Goal: Information Seeking & Learning: Find specific fact

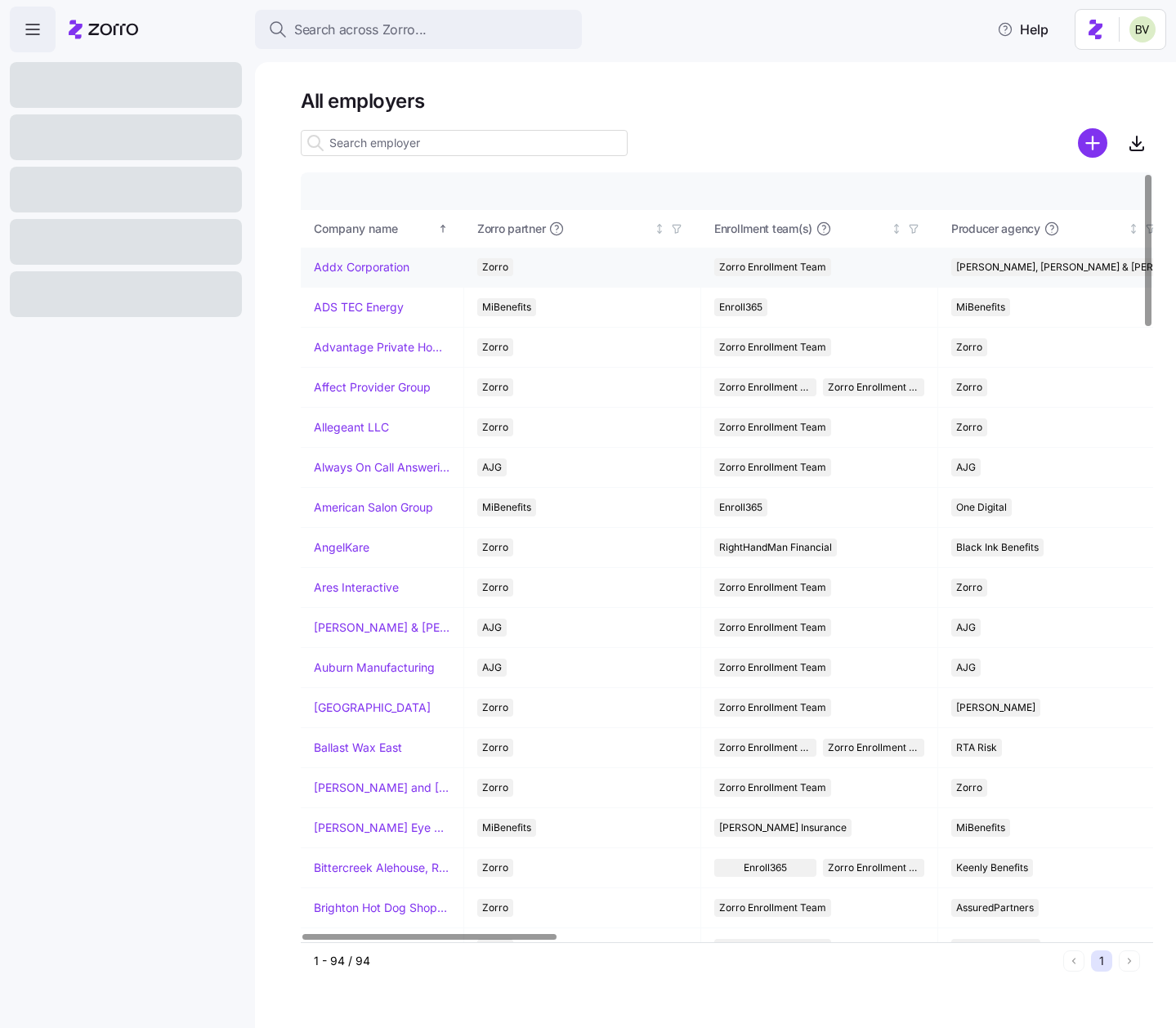
click at [362, 270] on link "Addx Corporation" at bounding box center [362, 267] width 96 height 16
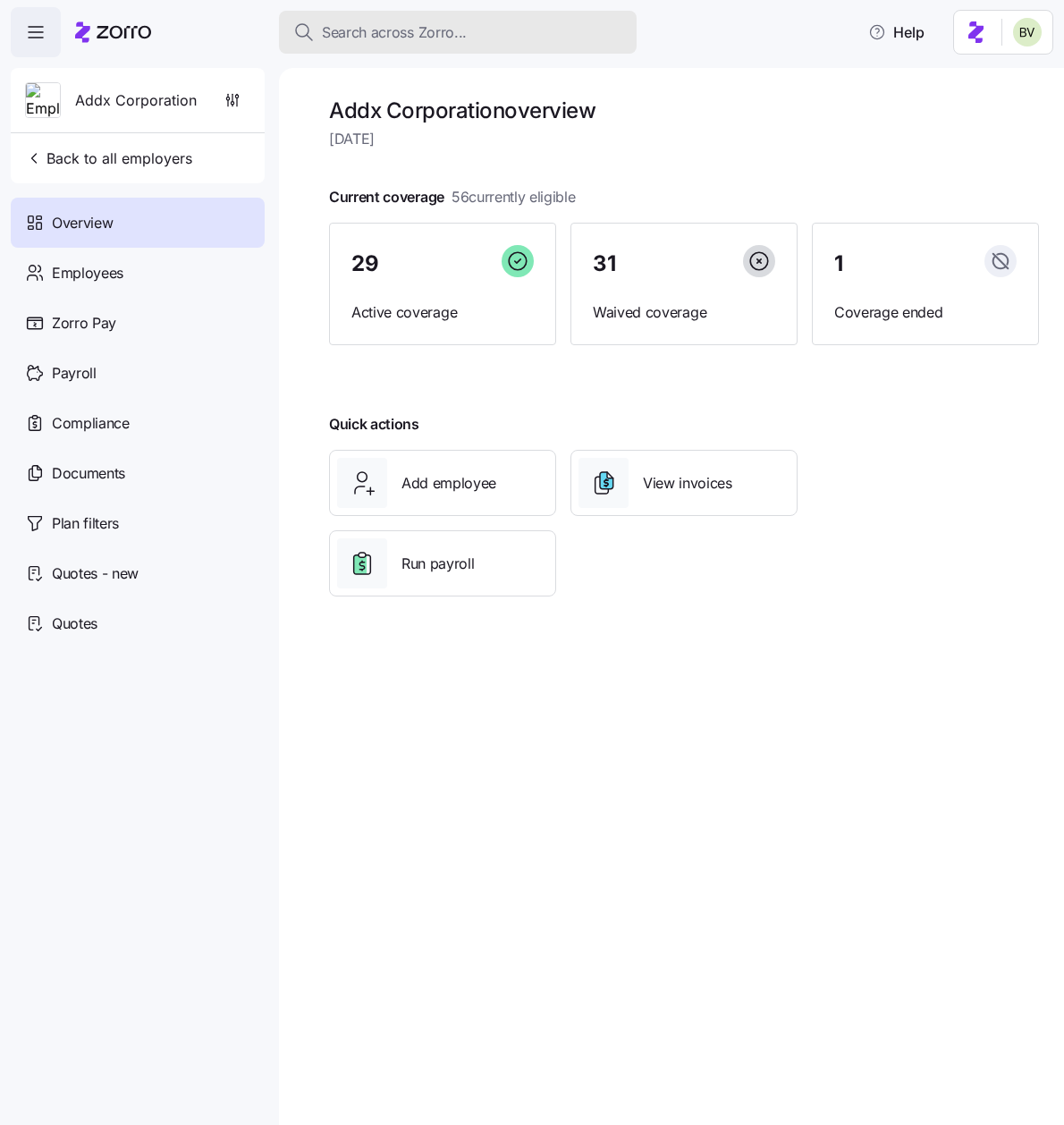
click at [397, 44] on button "Search across Zorro..." at bounding box center [458, 32] width 358 height 43
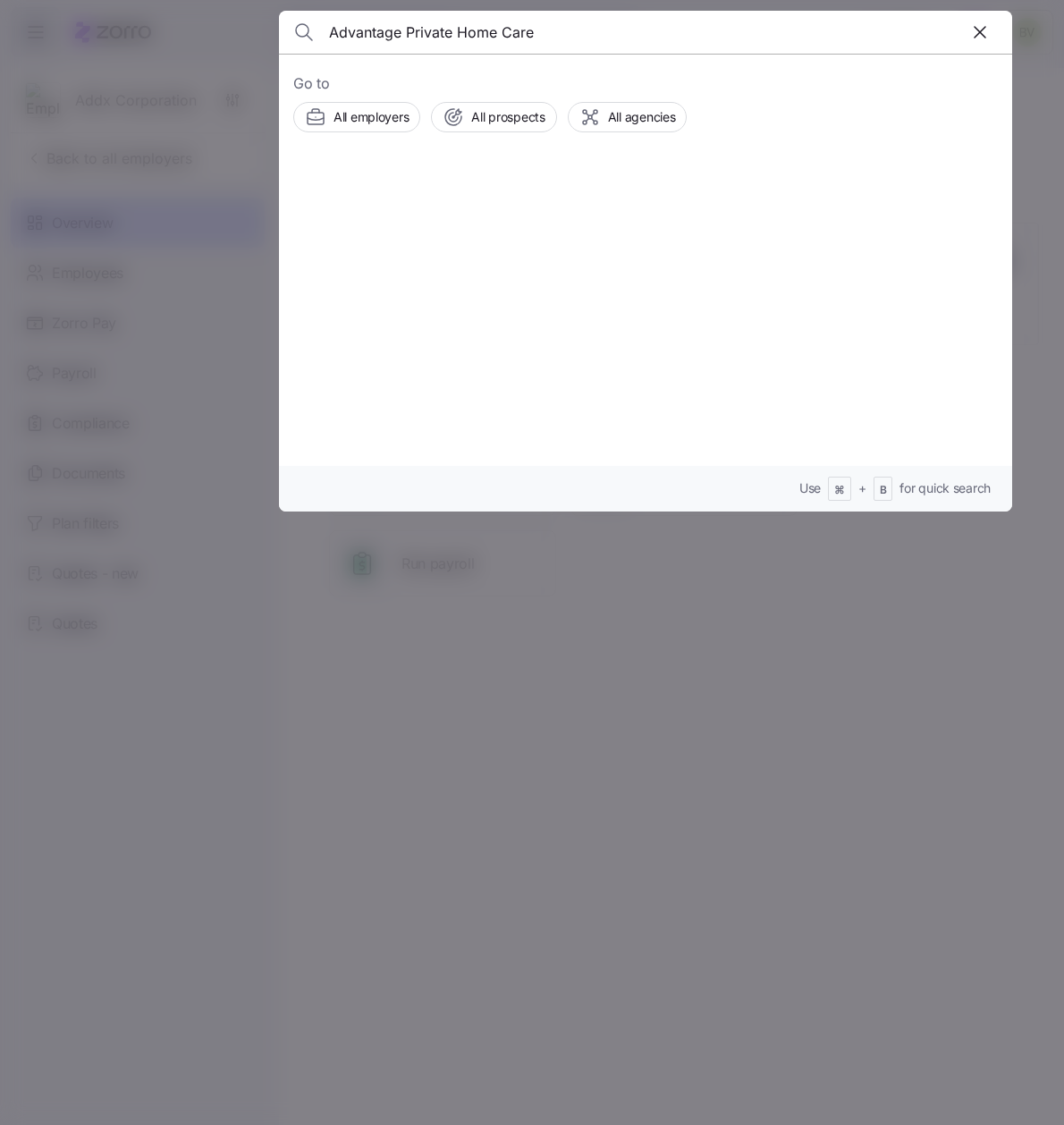
type input "Advantage Private Home Care"
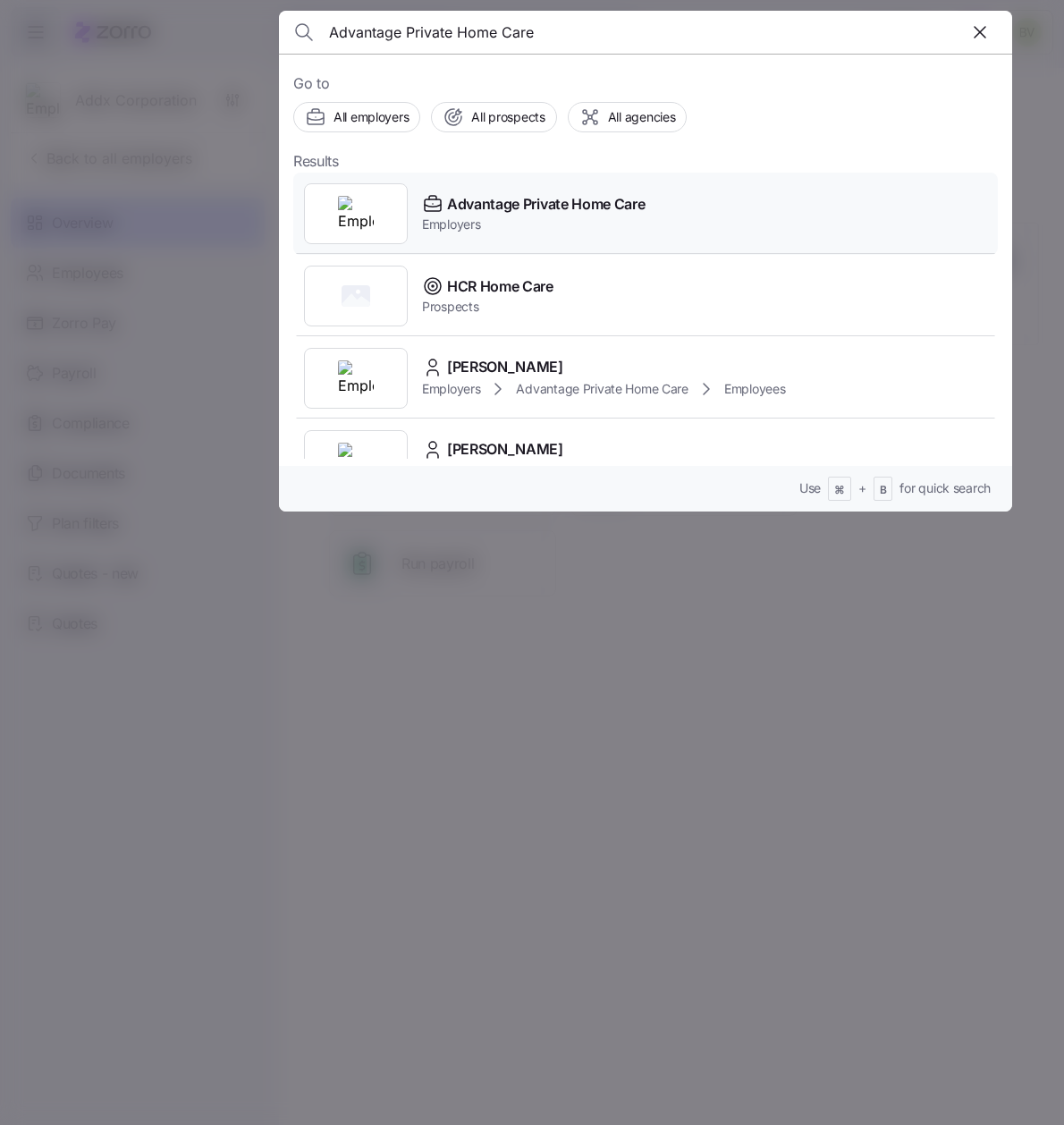
click at [385, 225] on div at bounding box center [355, 214] width 104 height 61
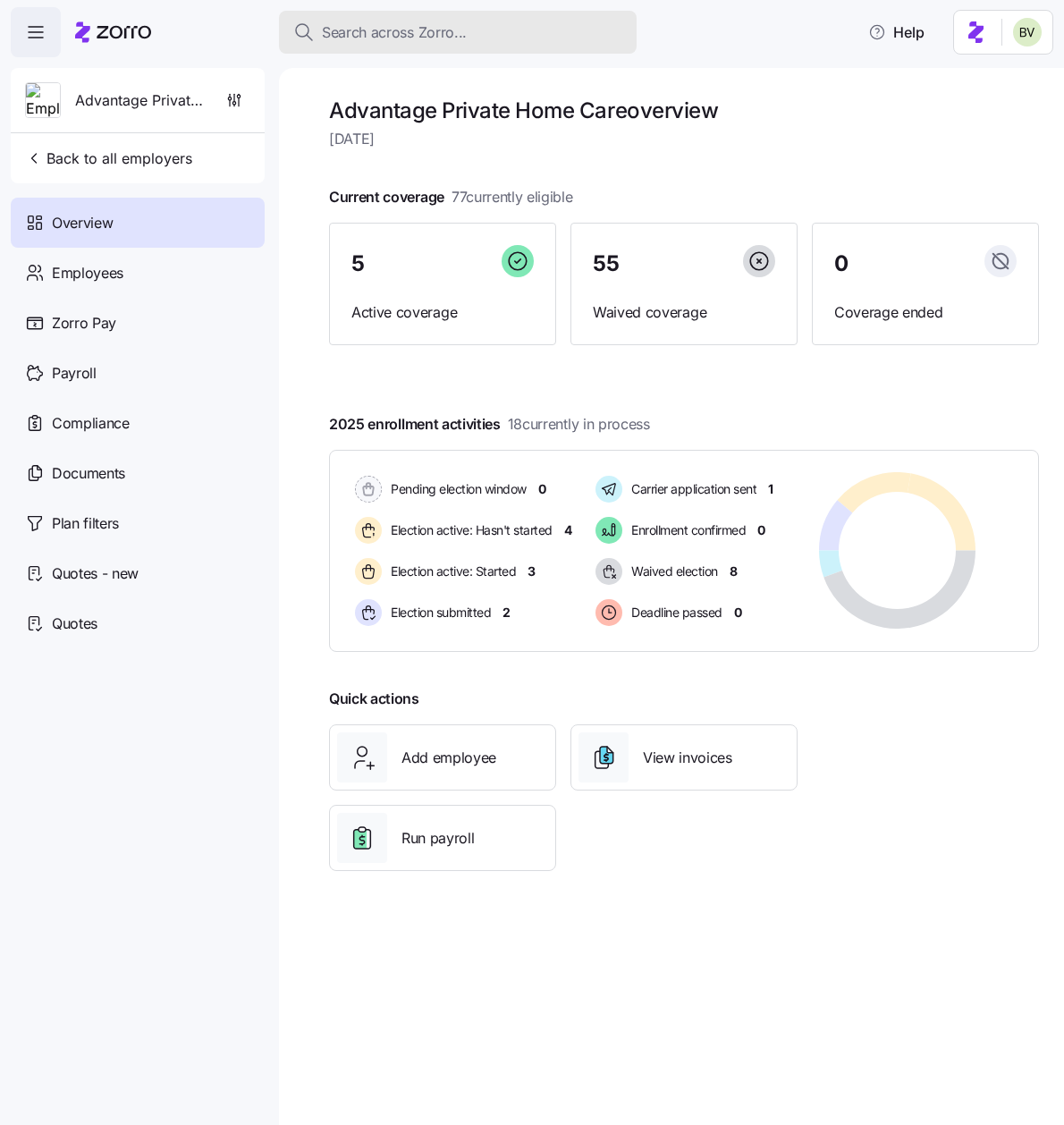
click at [398, 25] on span "Search across Zorro..." at bounding box center [395, 32] width 145 height 22
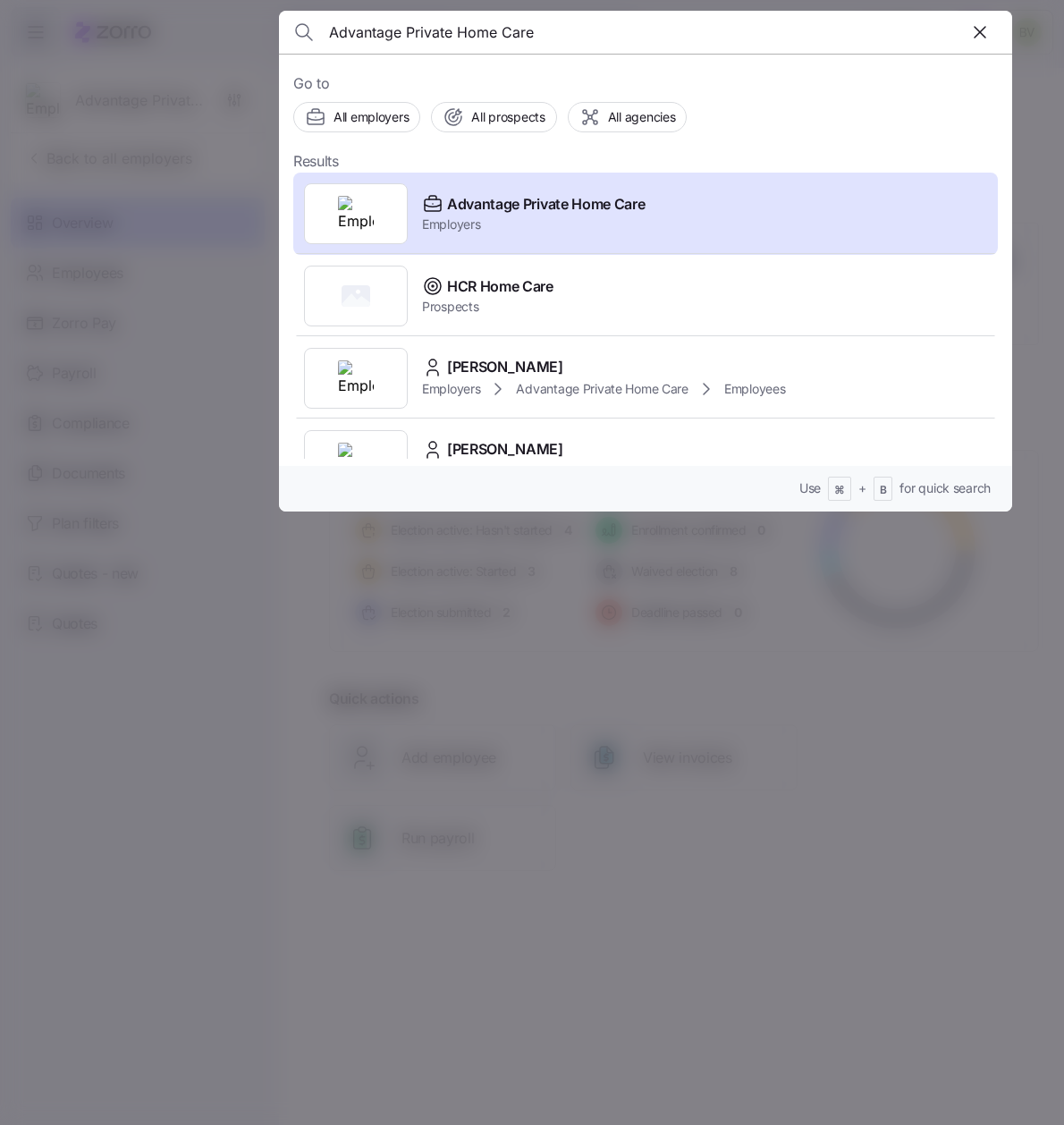
click at [566, 34] on input "Advantage Private Home Care" at bounding box center [557, 32] width 458 height 43
type input "Affect Provider Group"
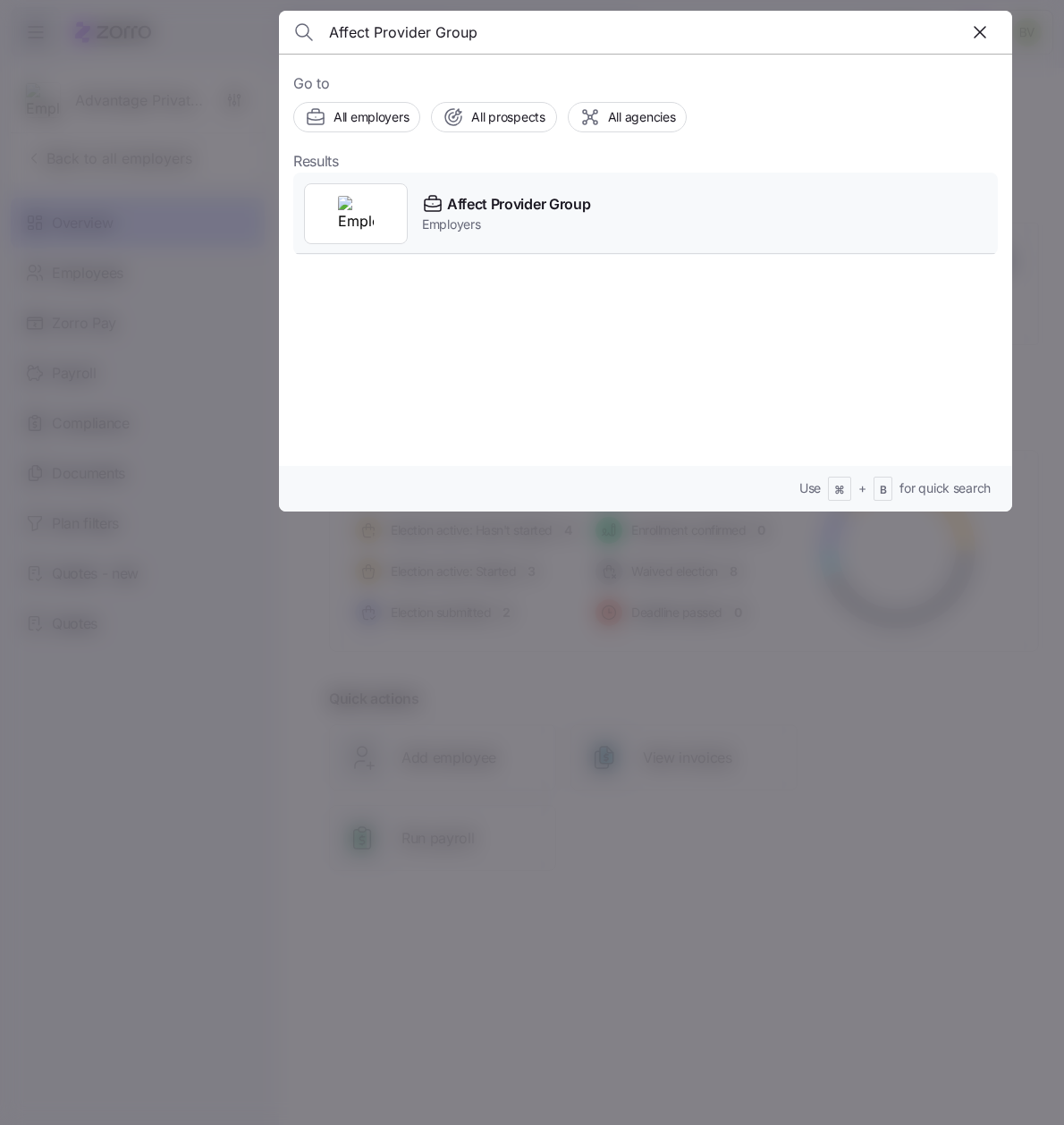
click at [386, 214] on div at bounding box center [355, 214] width 104 height 61
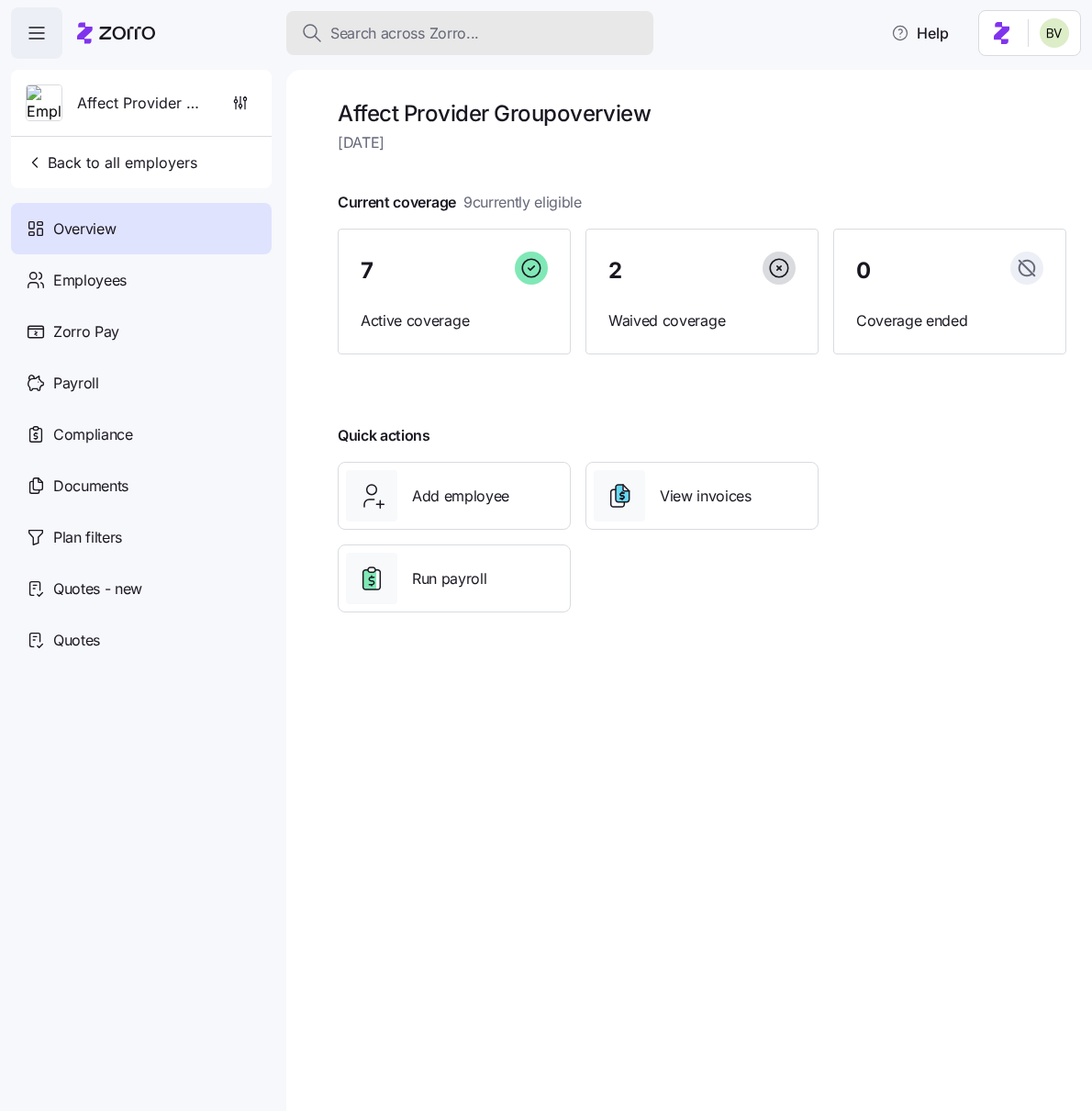
click at [366, 35] on span "Search across Zorro..." at bounding box center [405, 33] width 149 height 23
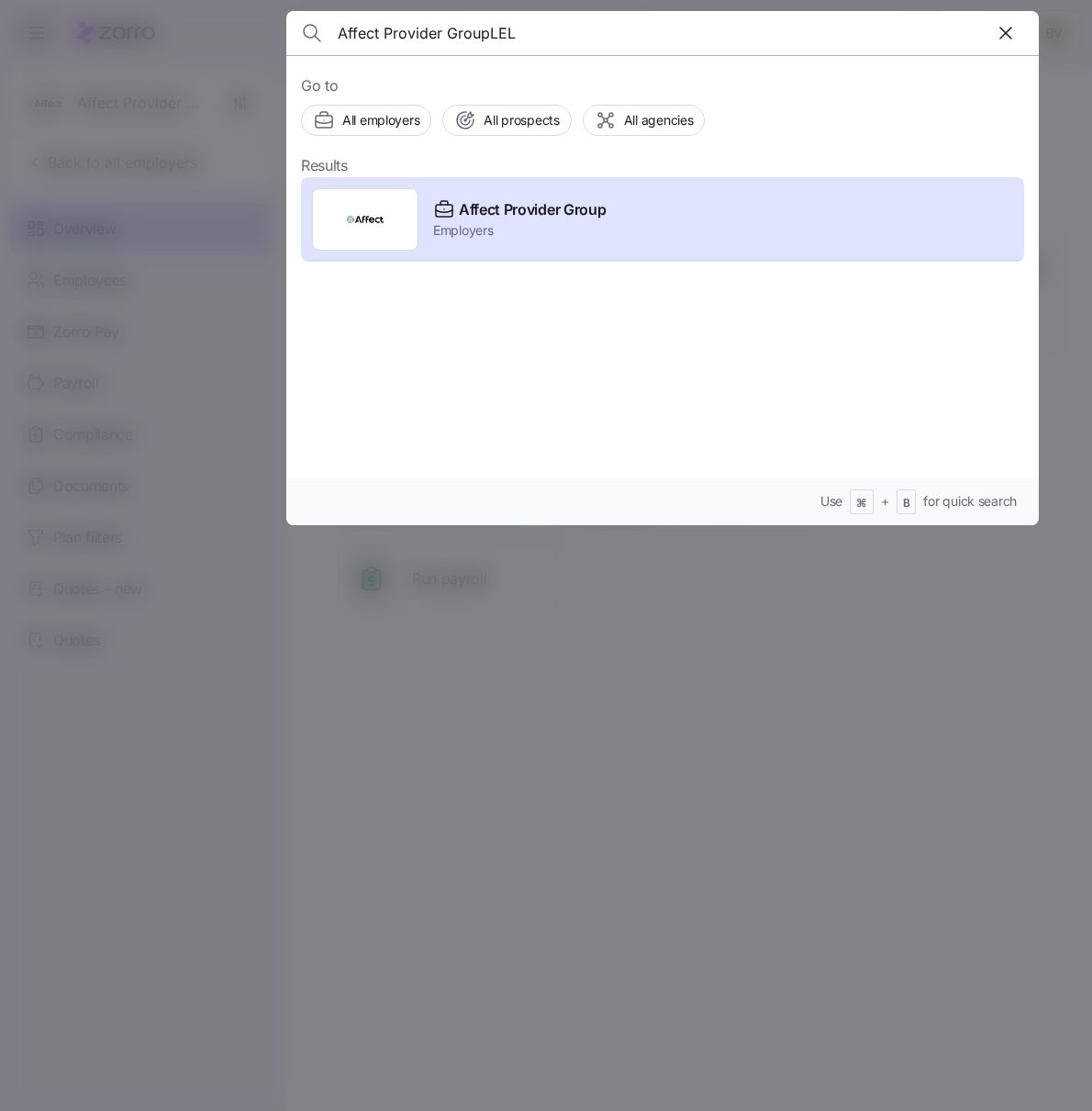
click at [444, 32] on input "Affect Provider GroupLEL" at bounding box center [572, 33] width 470 height 44
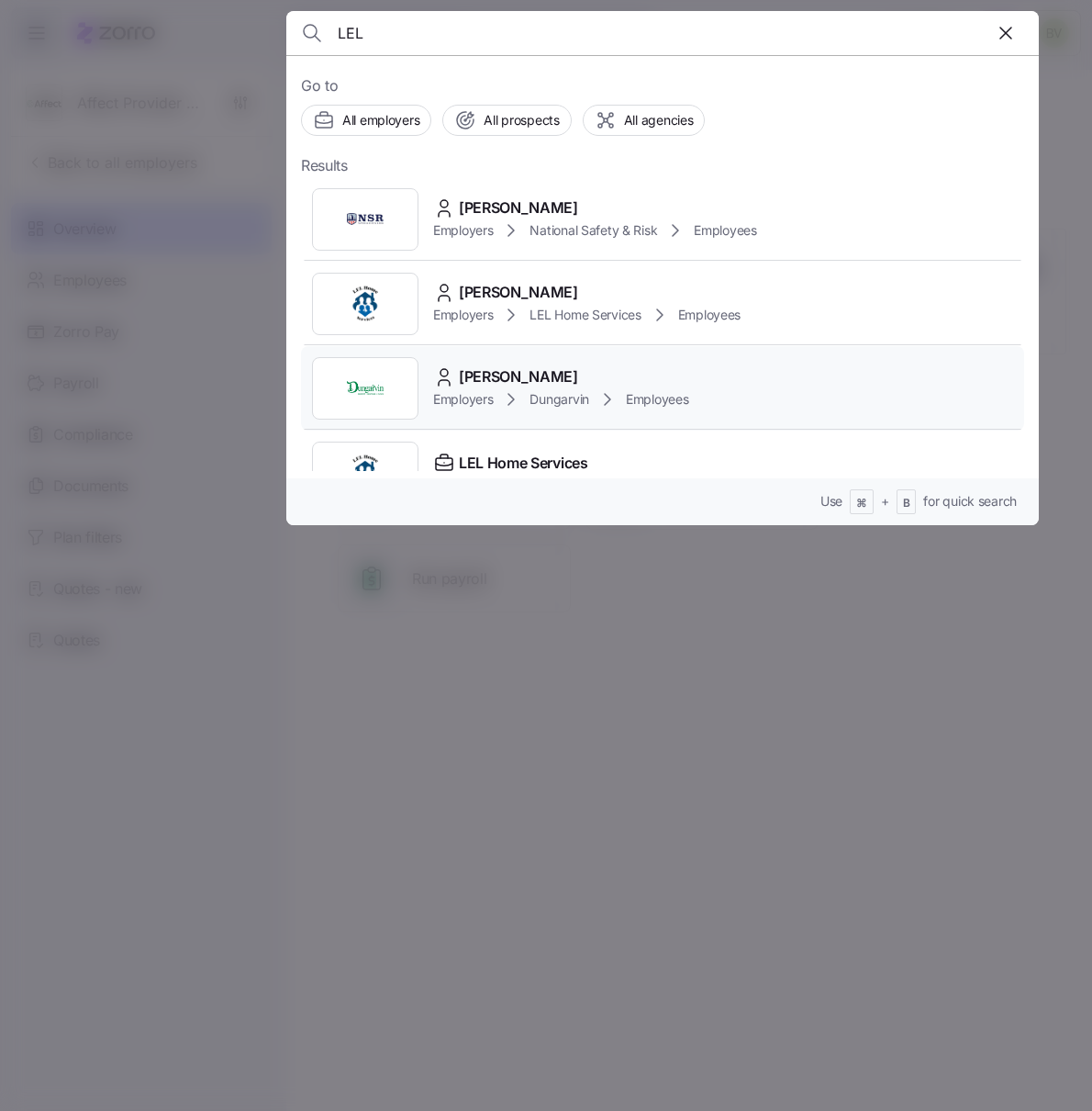
scroll to position [68, 0]
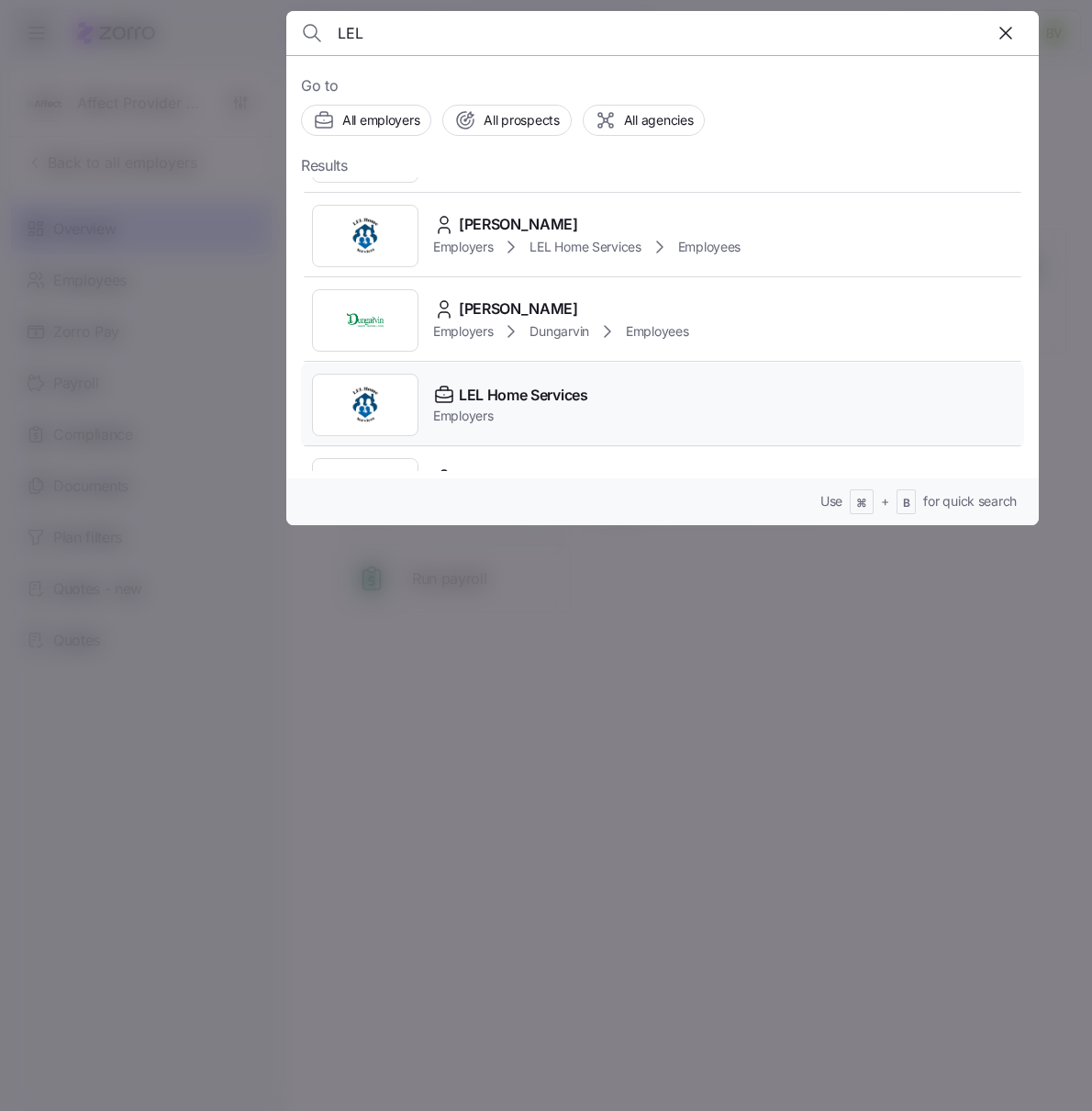
type input "LEL"
click at [373, 396] on img at bounding box center [365, 404] width 37 height 37
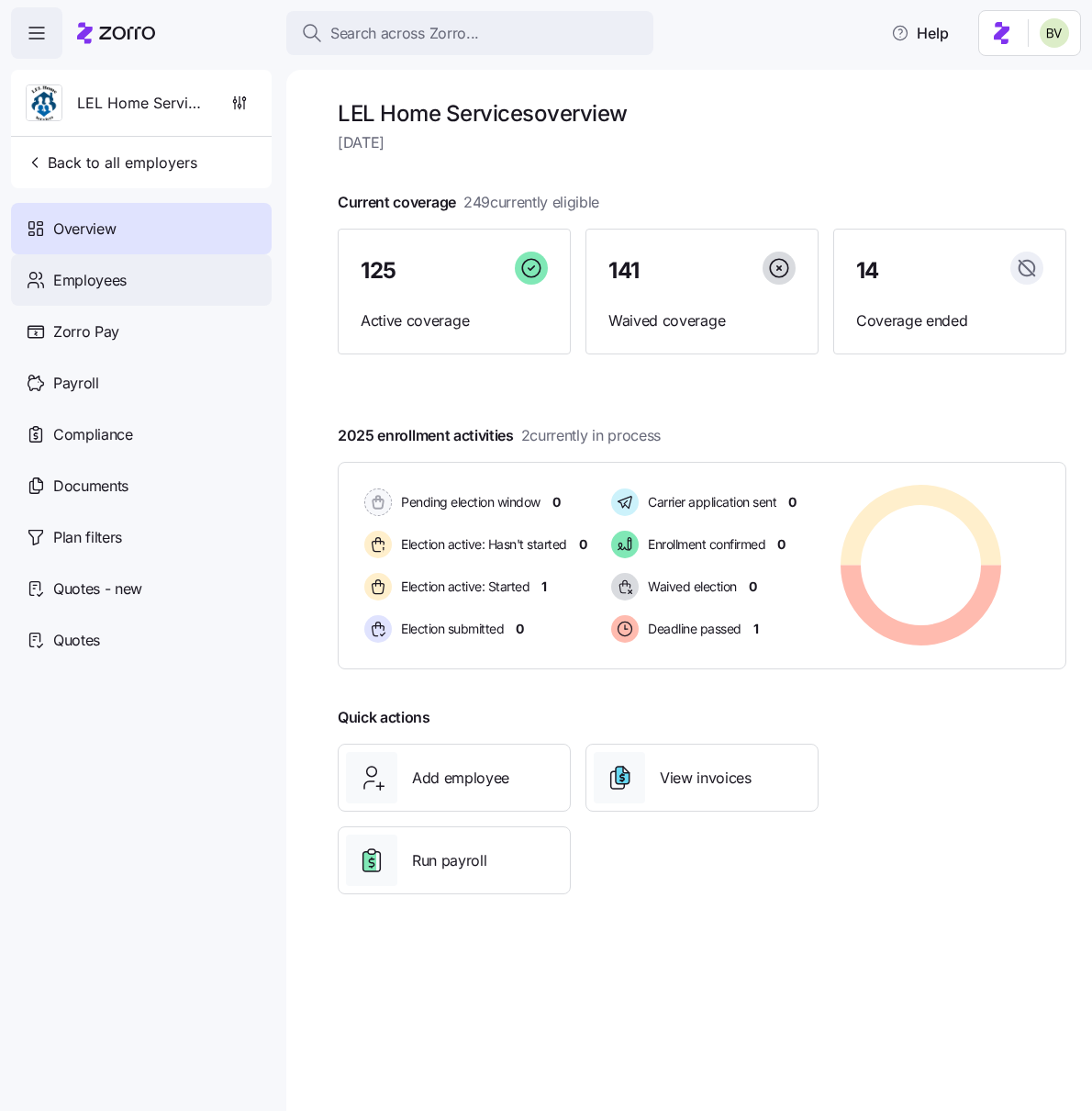
click at [158, 271] on div "Employees" at bounding box center [141, 280] width 261 height 52
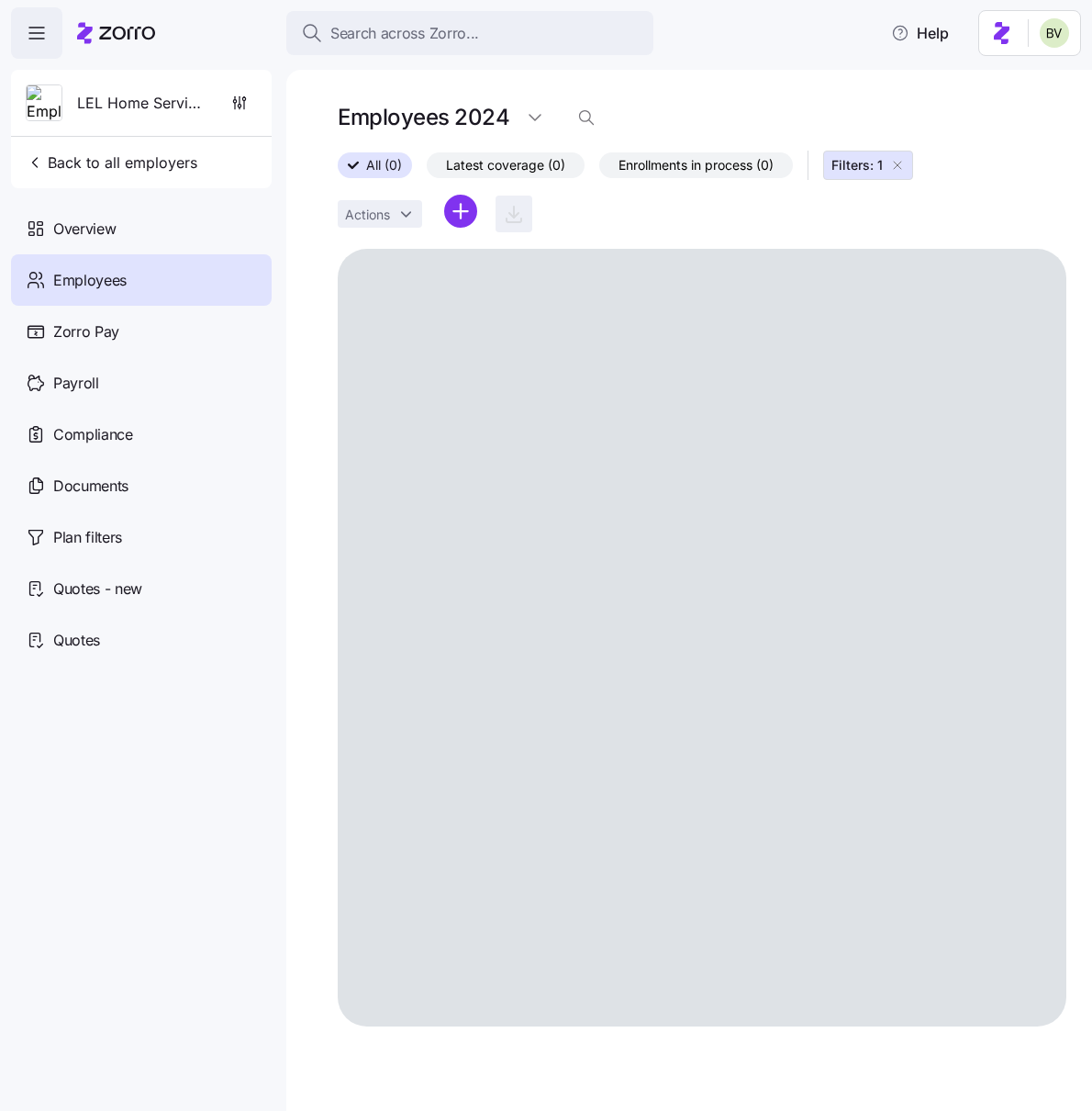
click at [902, 162] on icon "button" at bounding box center [898, 166] width 15 height 15
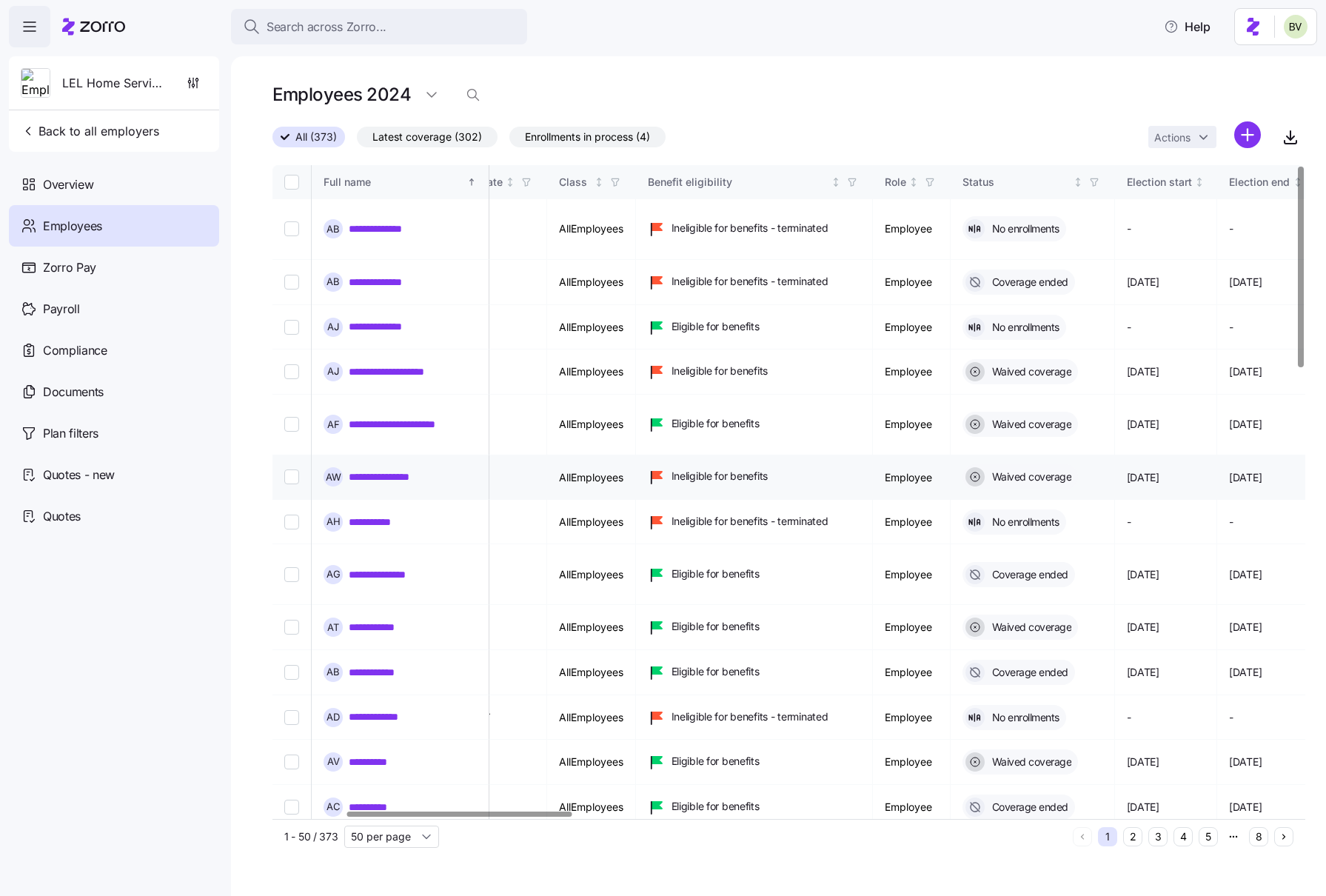
scroll to position [0, 355]
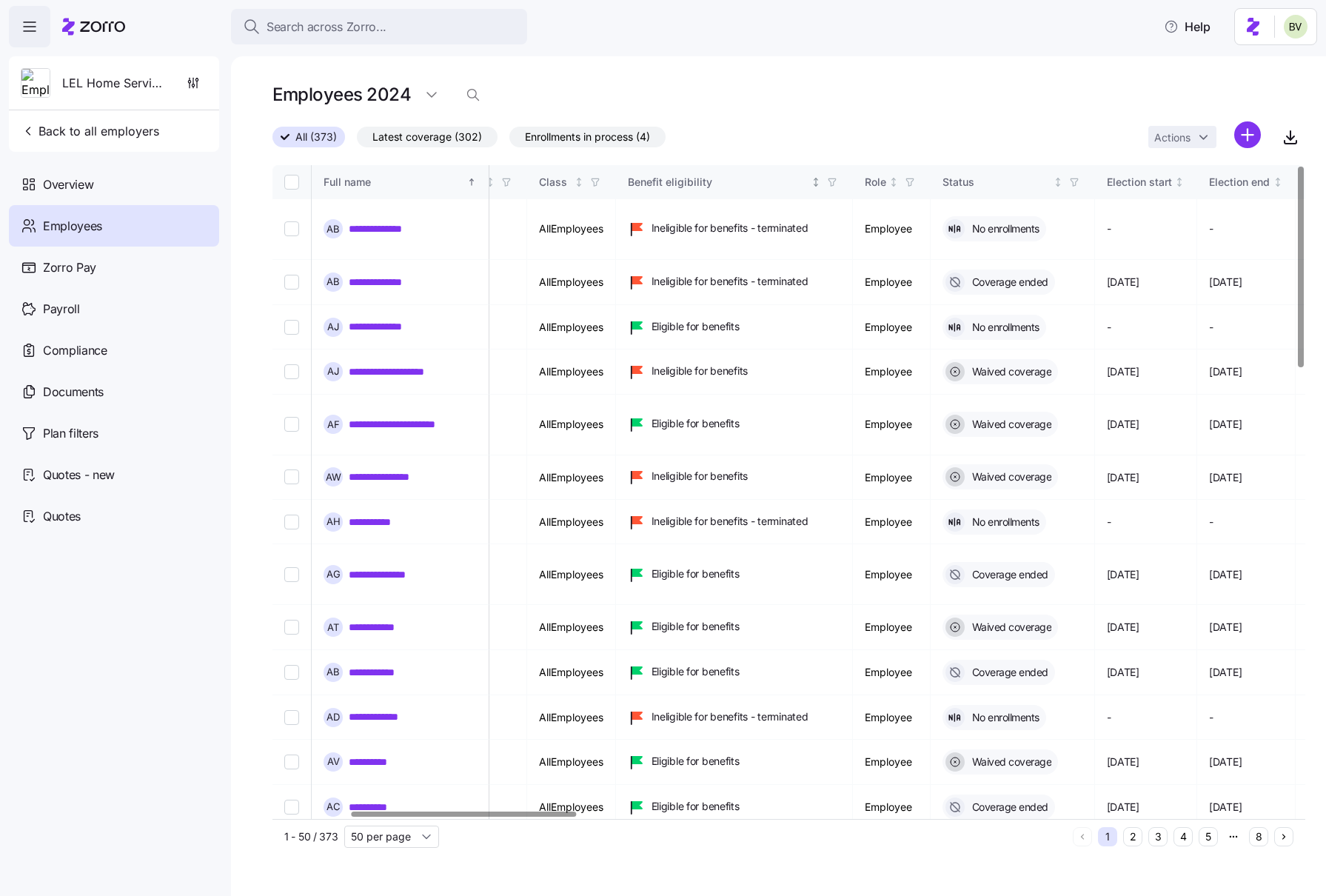
click at [840, 179] on span "button" at bounding box center [831, 182] width 16 height 16
click at [943, 100] on div "Employees 2024" at bounding box center [788, 94] width 1033 height 30
click at [1065, 182] on icon "button" at bounding box center [1074, 182] width 11 height 11
click at [781, 139] on div "All (373) Latest coverage (302) Enrollments in process (4) Actions" at bounding box center [788, 138] width 1033 height 32
click at [434, 93] on html "**********" at bounding box center [663, 443] width 1326 height 887
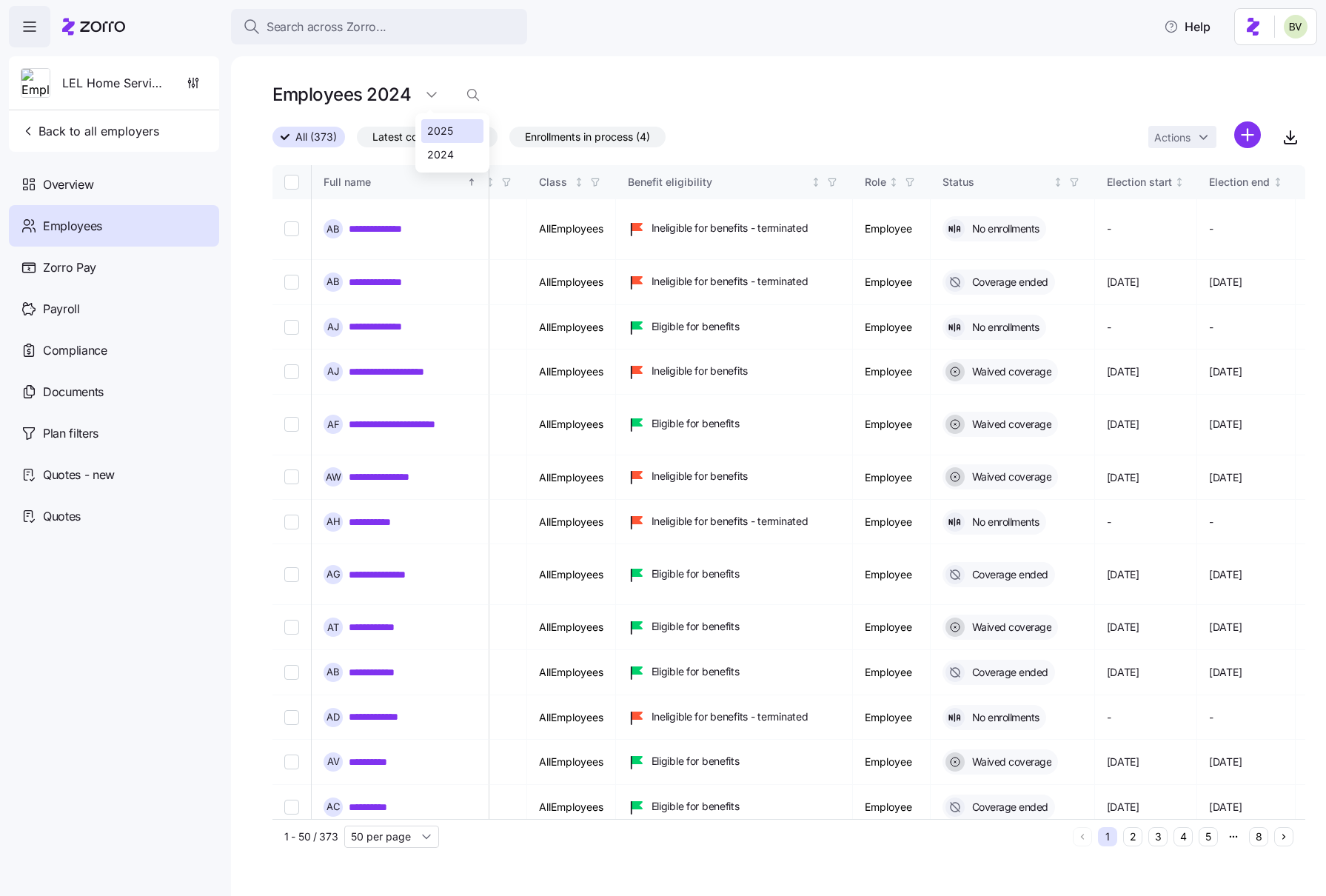
click at [441, 135] on div "2025" at bounding box center [440, 131] width 26 height 16
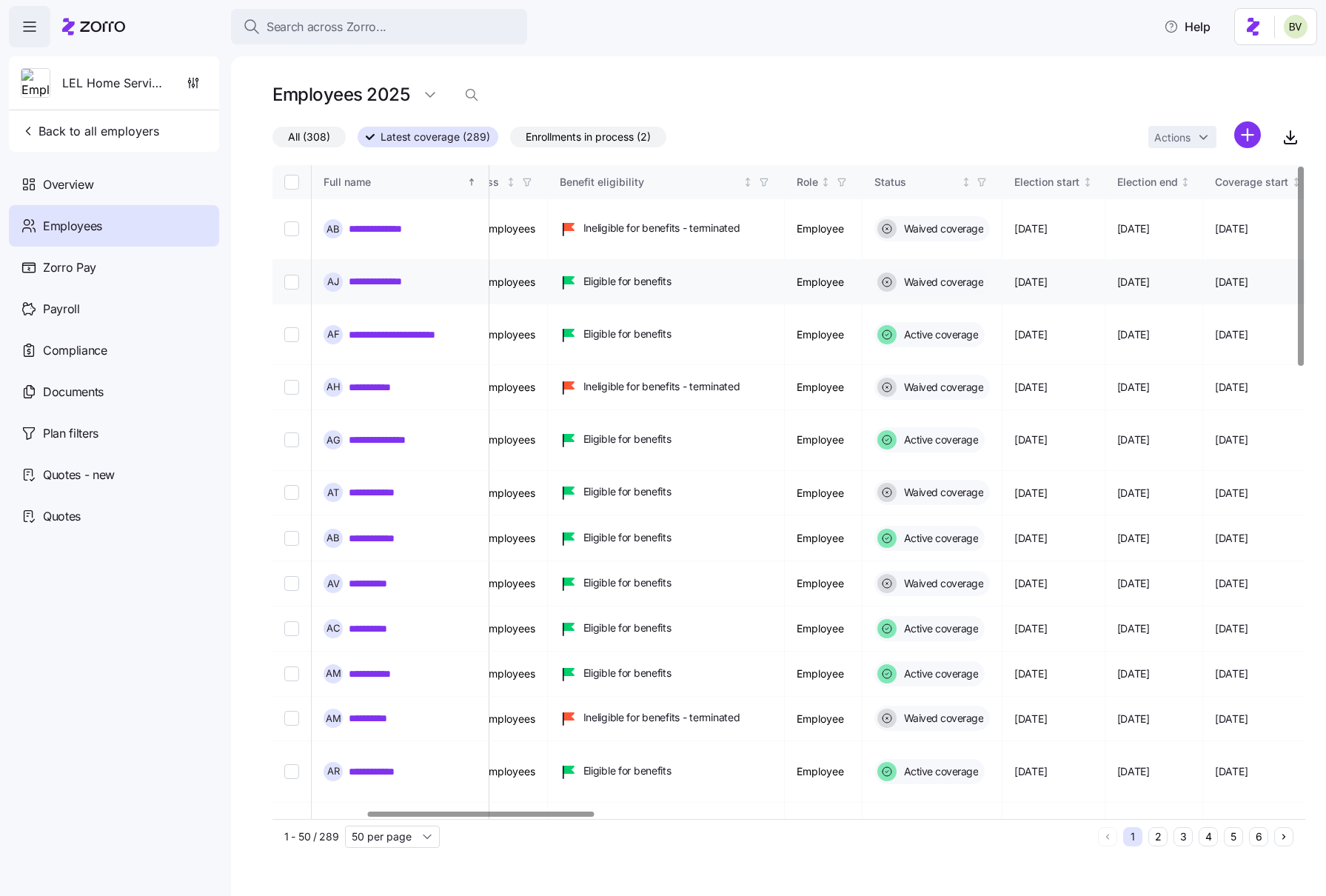
scroll to position [0, 427]
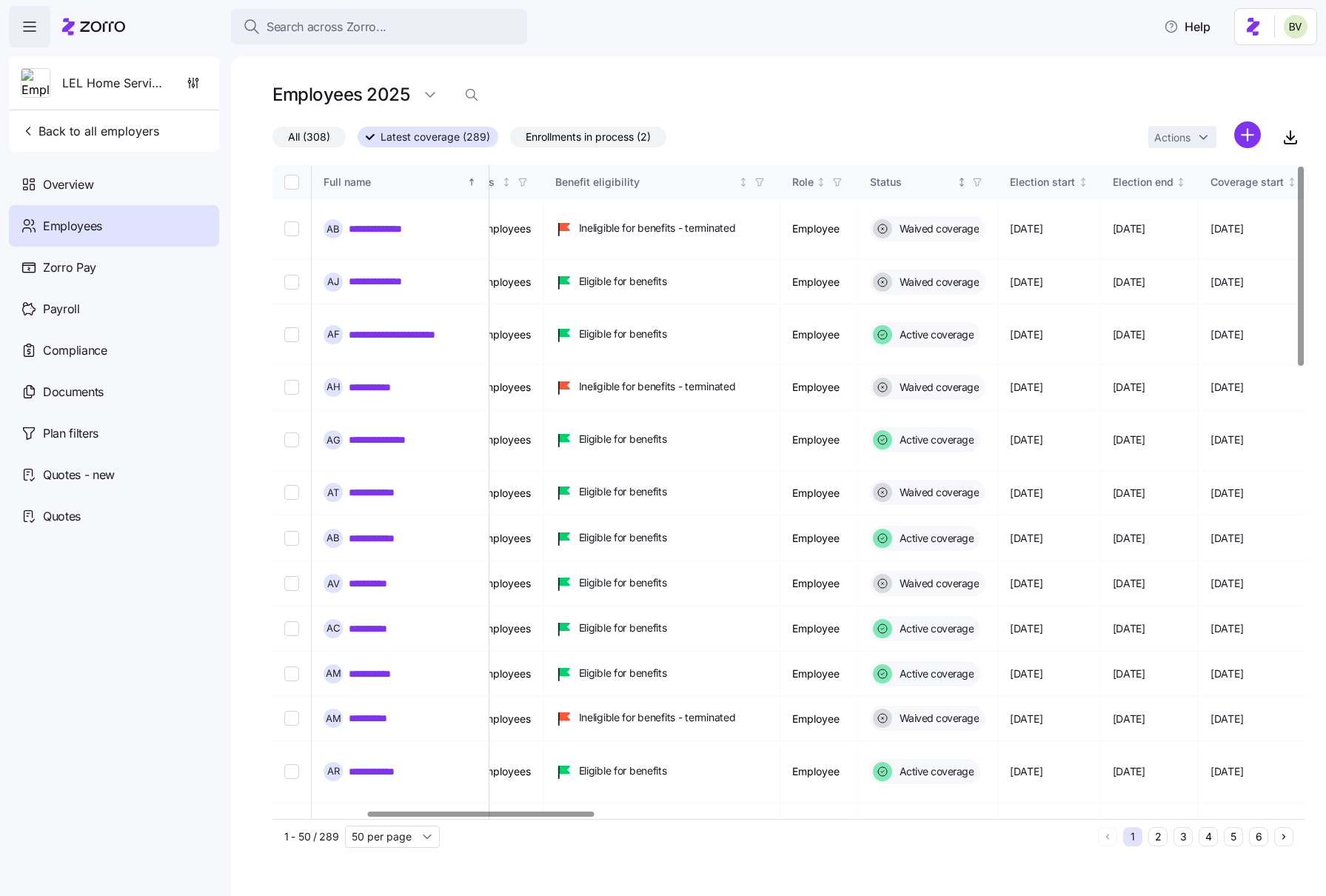
click at [980, 179] on icon "button" at bounding box center [976, 182] width 7 height 8
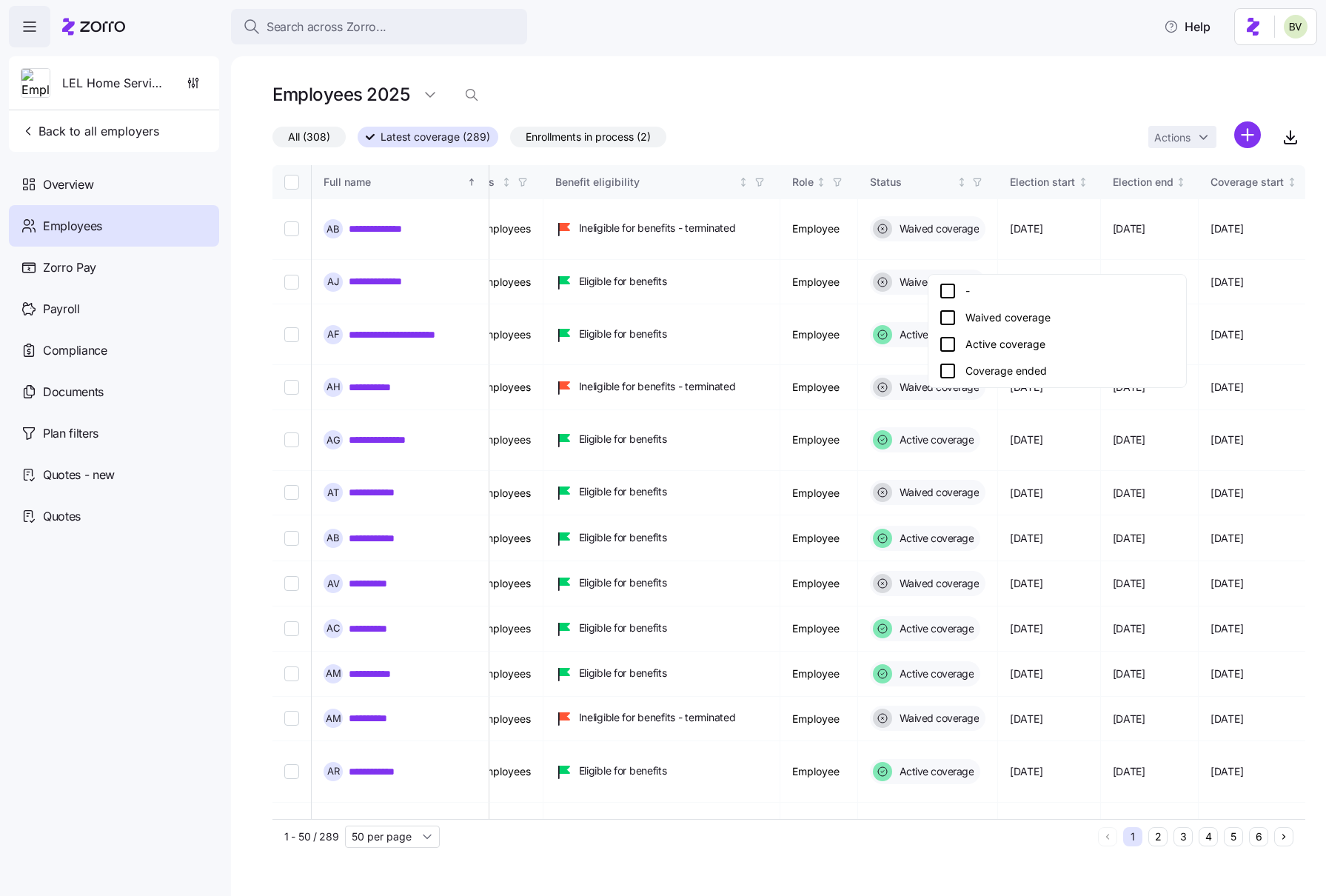
click at [951, 341] on icon at bounding box center [947, 344] width 17 height 17
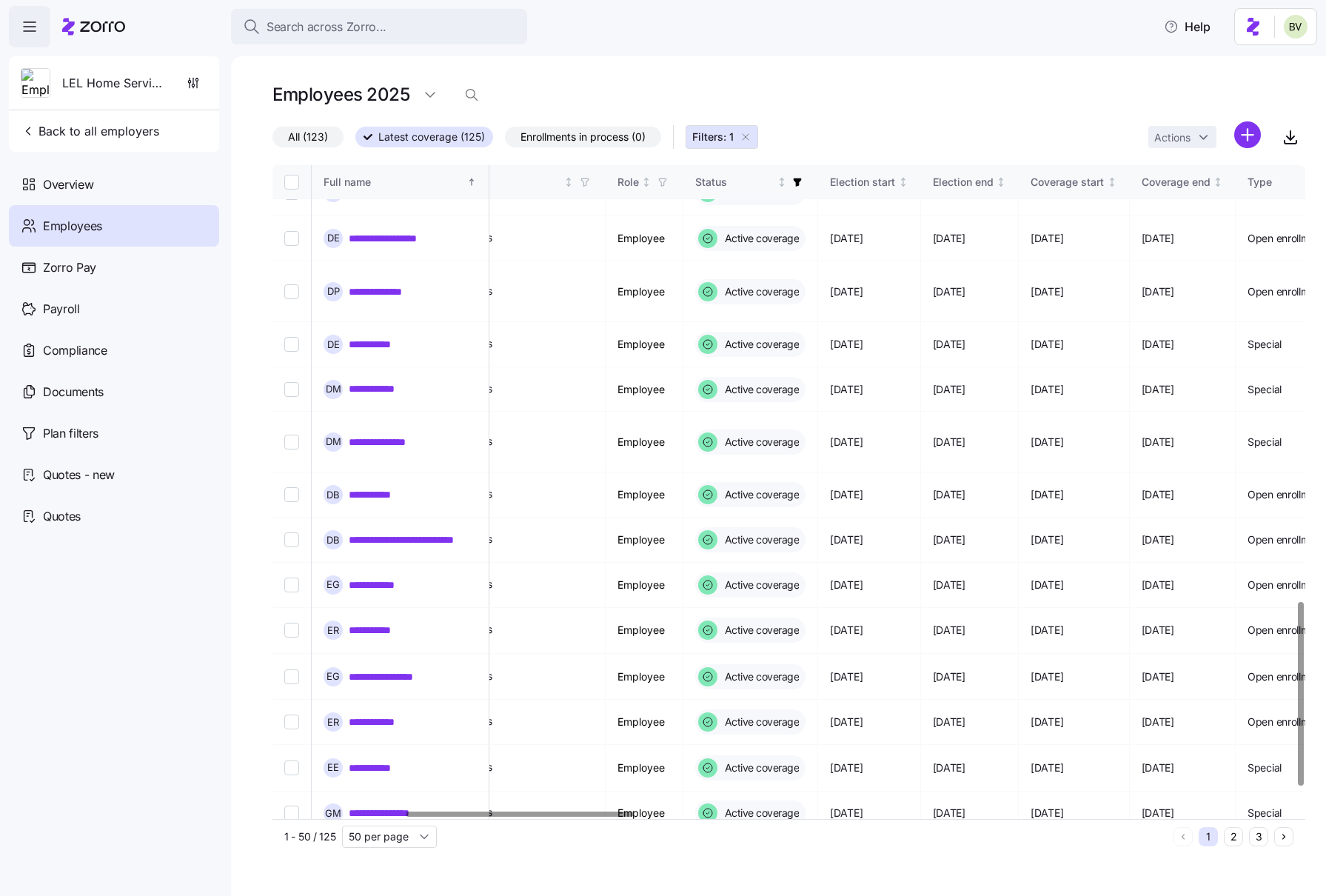
scroll to position [1632, 602]
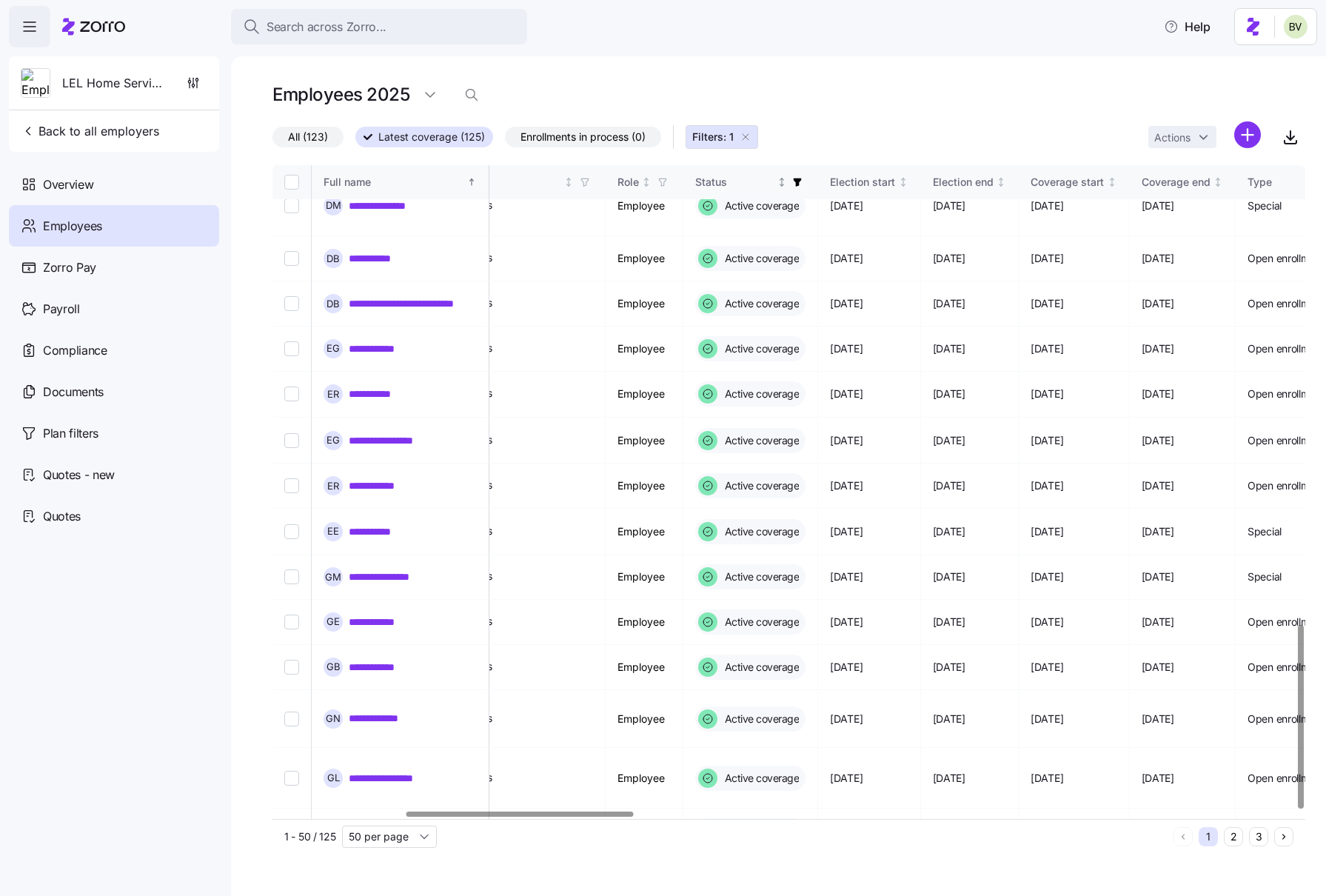
click at [805, 189] on span "button" at bounding box center [796, 182] width 16 height 16
click at [759, 343] on icon at bounding box center [764, 344] width 14 height 14
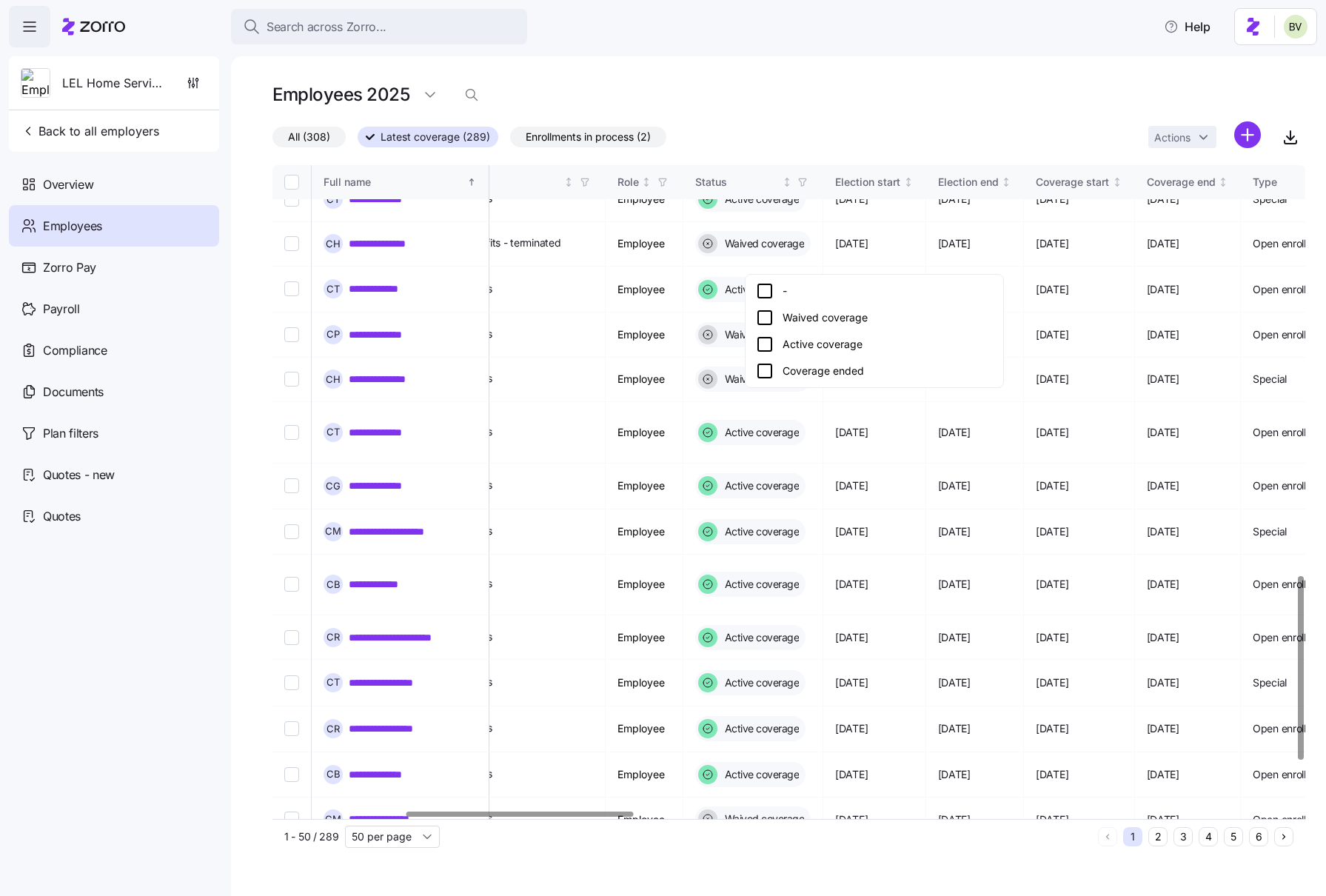
scroll to position [1458, 602]
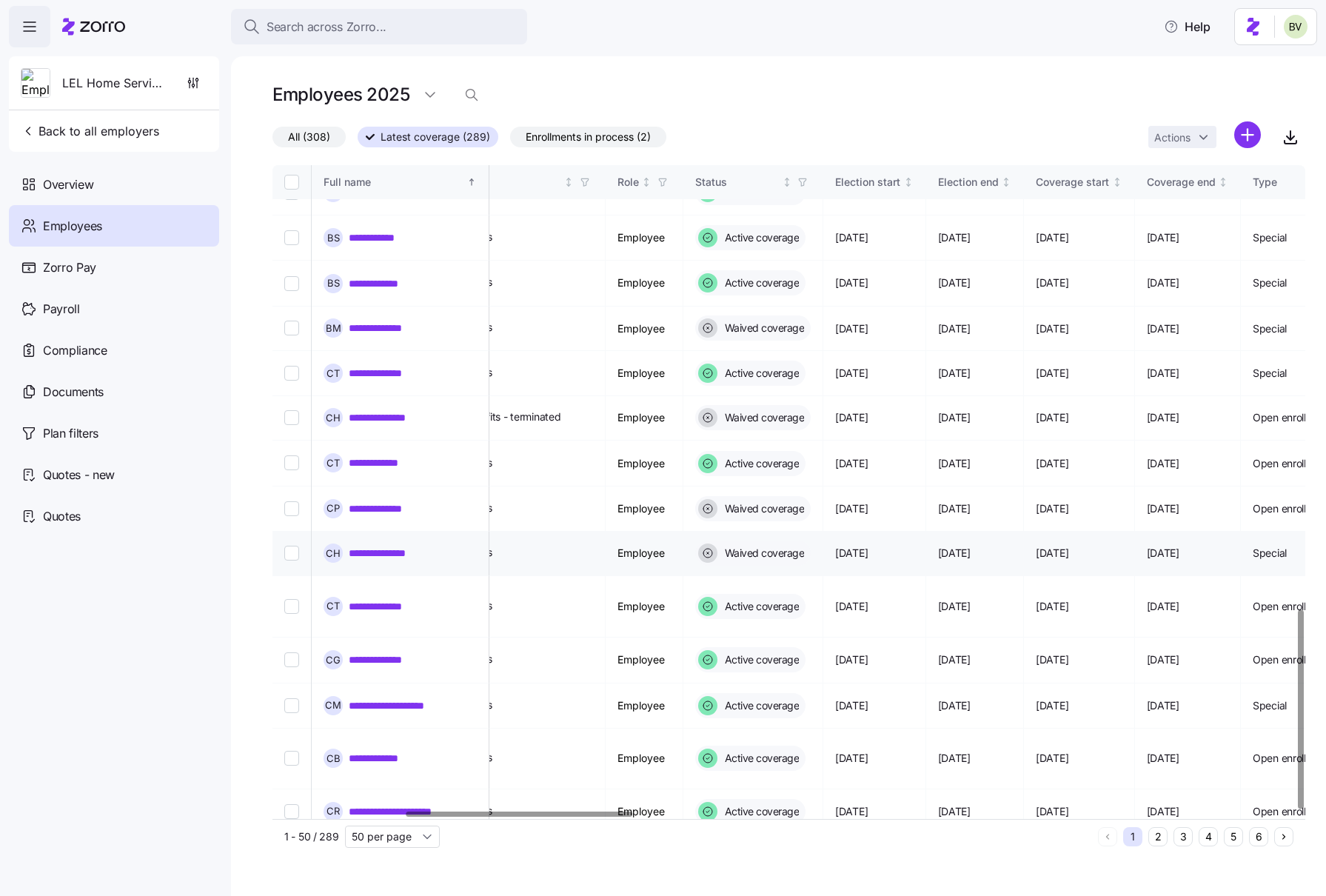
click at [764, 531] on td "Waived coverage" at bounding box center [753, 553] width 141 height 44
click at [805, 184] on icon "button" at bounding box center [802, 182] width 7 height 8
click at [774, 318] on icon at bounding box center [772, 317] width 17 height 17
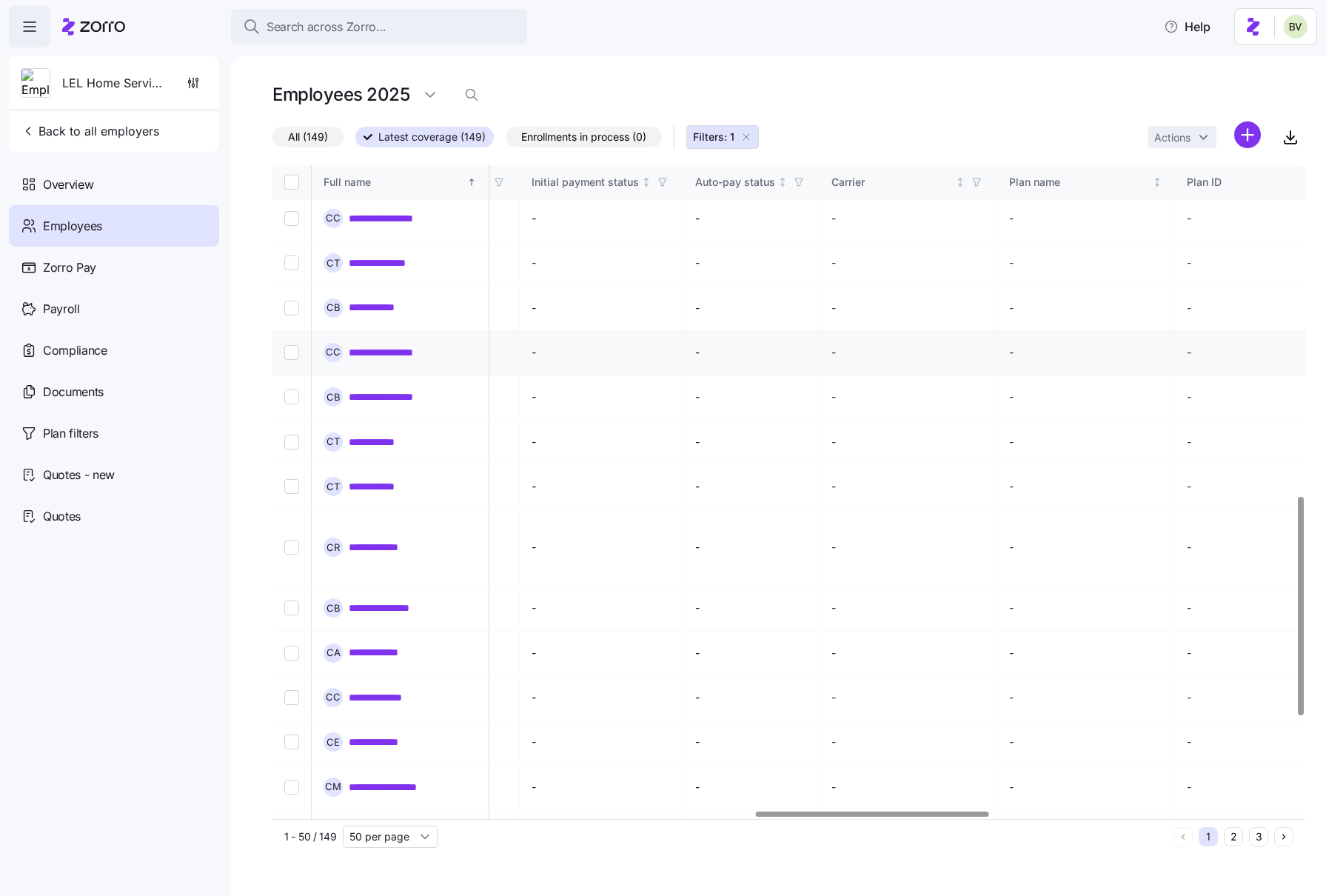
scroll to position [1268, 2138]
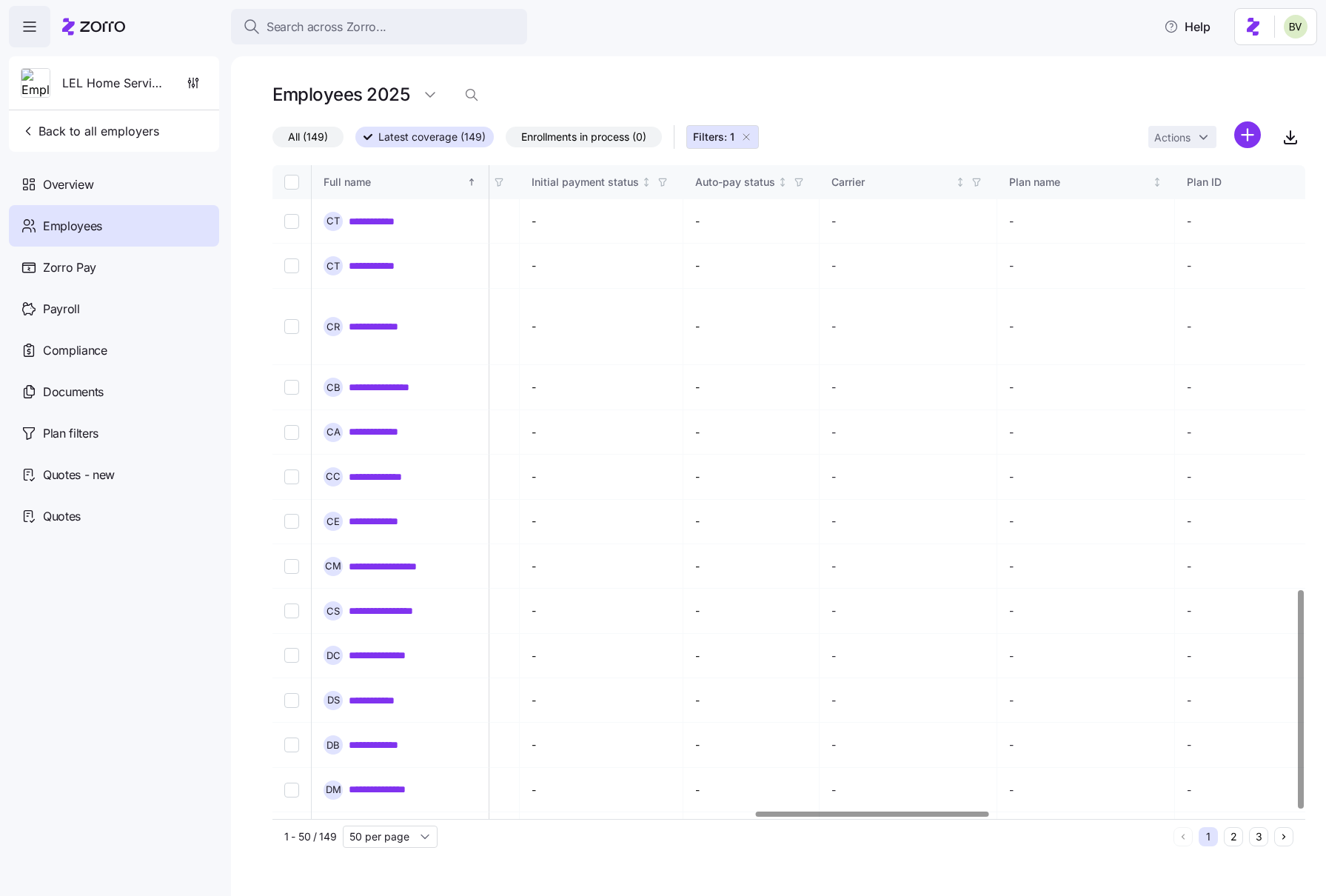
click at [1065, 836] on button "2" at bounding box center [1233, 836] width 19 height 19
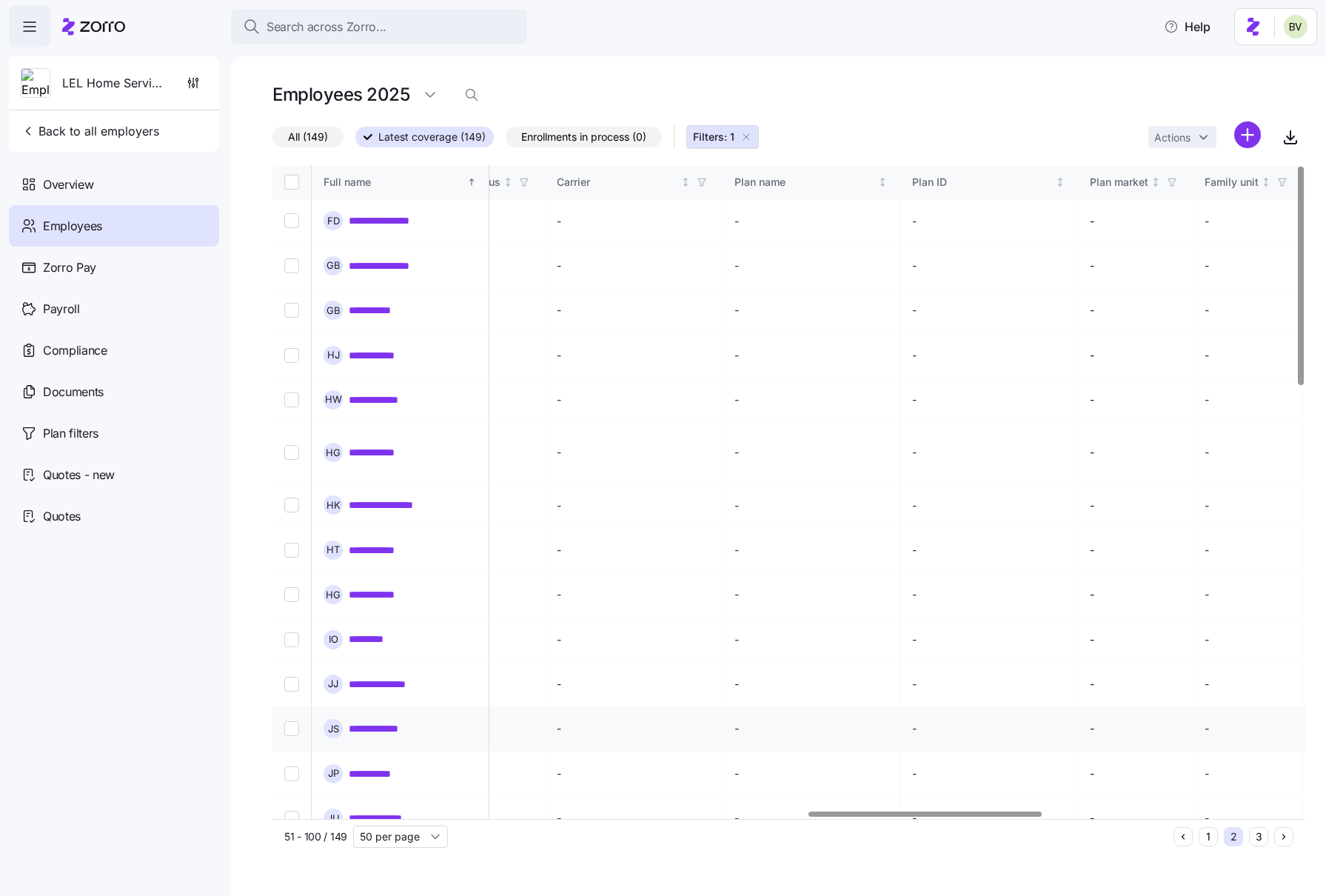
scroll to position [0, 2369]
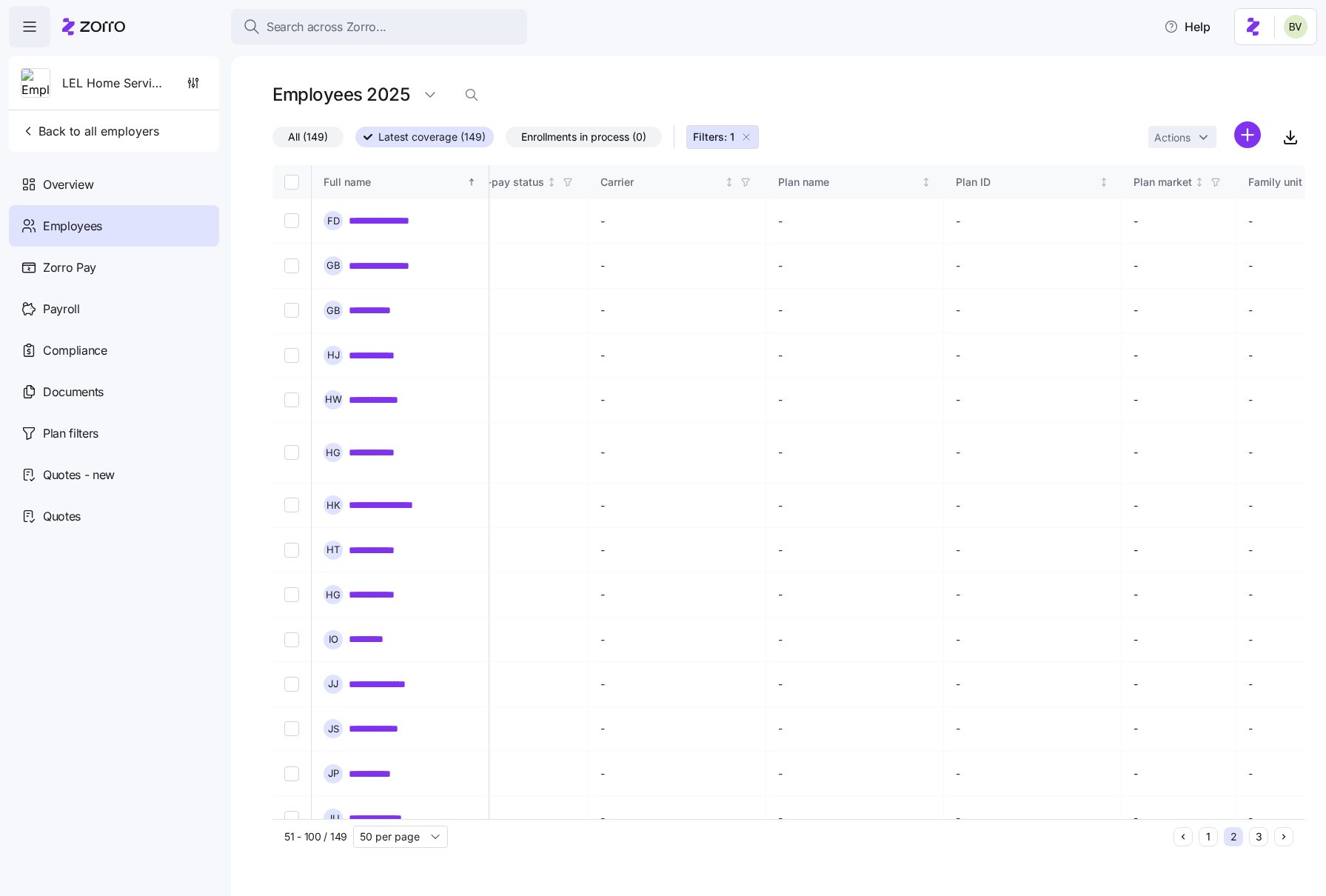
click at [1065, 841] on button "3" at bounding box center [1258, 836] width 19 height 19
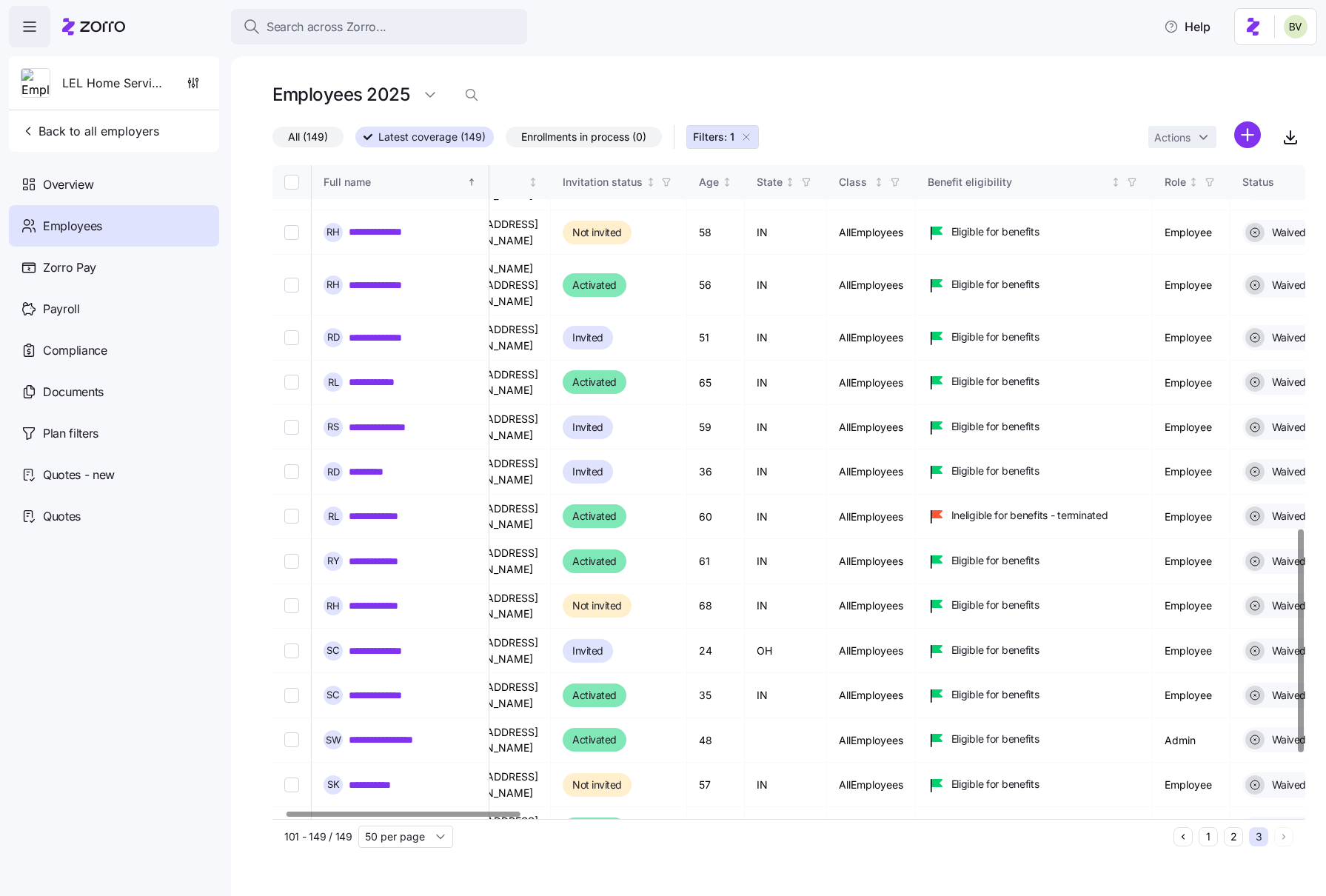
scroll to position [0, 55]
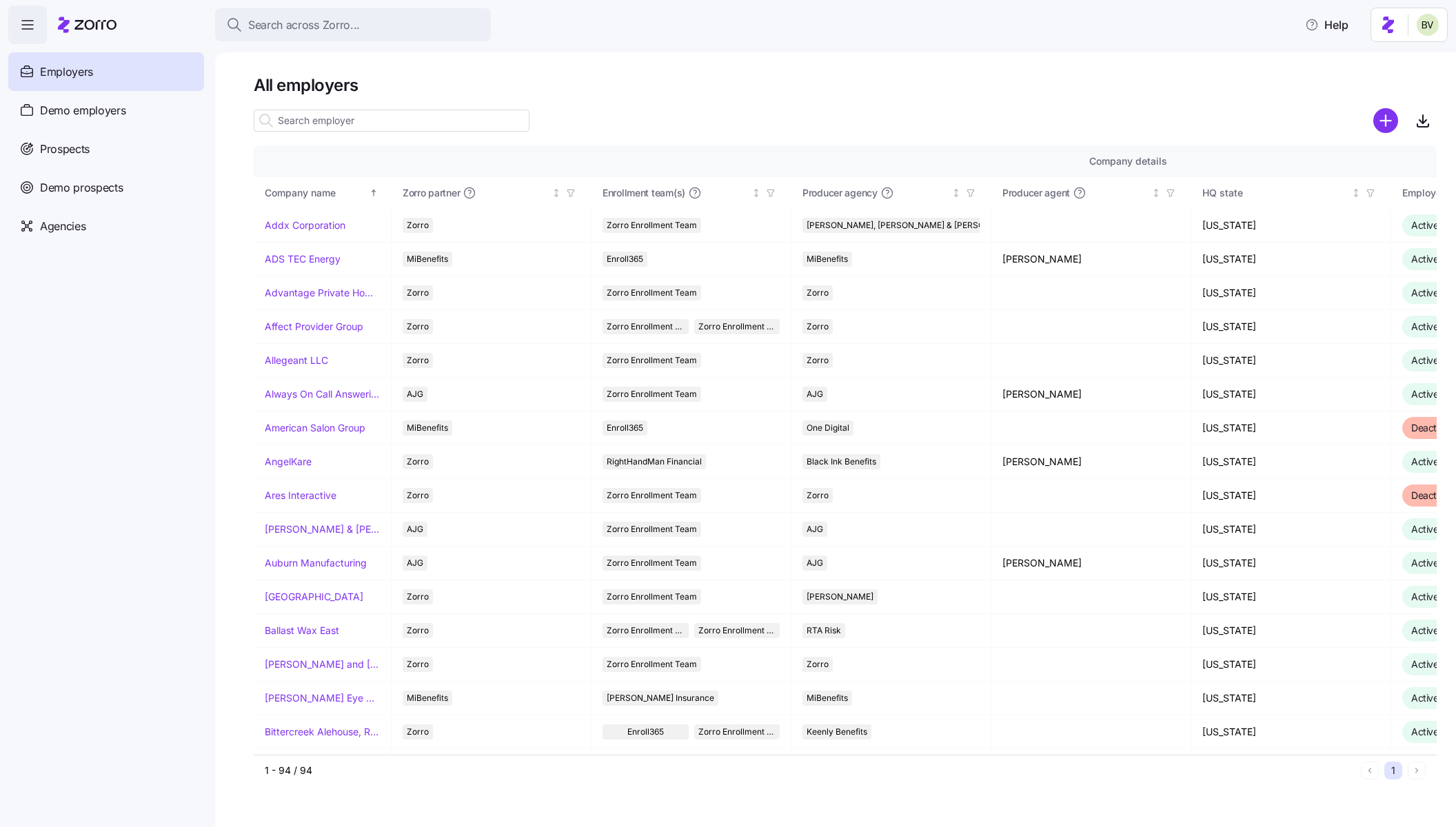
click at [331, 135] on div at bounding box center [845, 140] width 1183 height 11
click at [328, 124] on input at bounding box center [391, 120] width 276 height 22
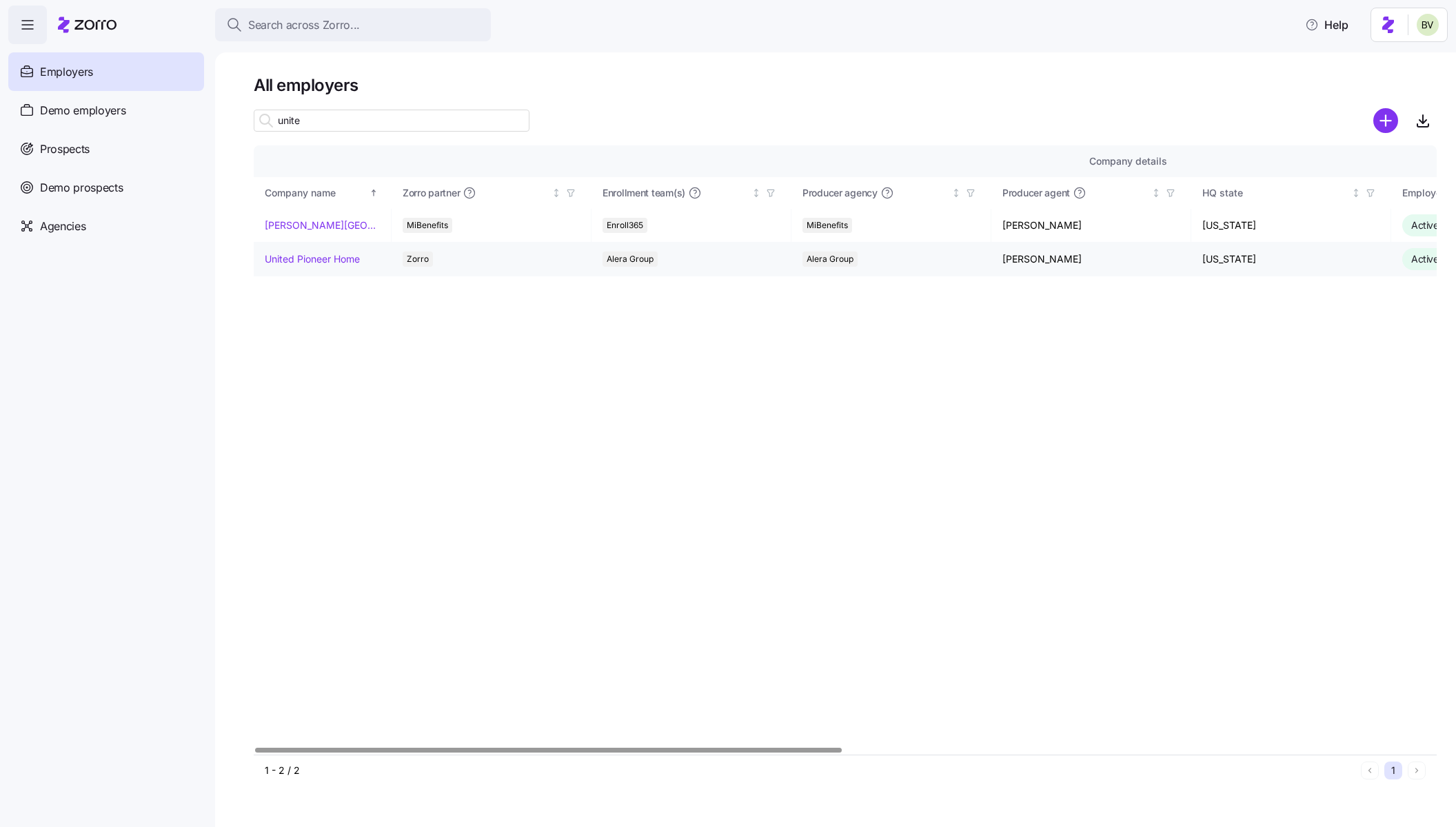
type input "unite"
click at [306, 259] on link "United Pioneer Home" at bounding box center [312, 259] width 95 height 13
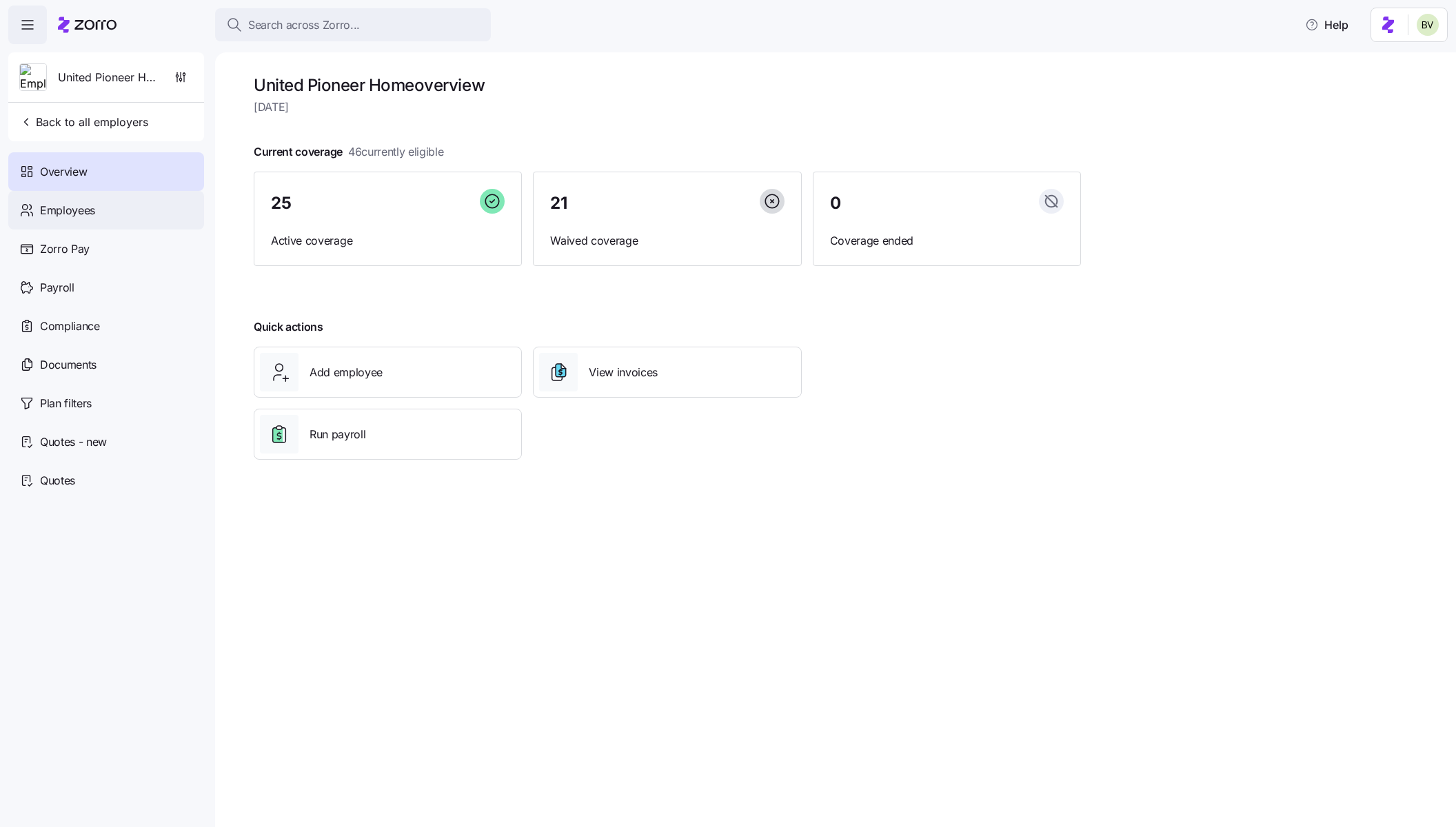
click at [99, 216] on div "Employees" at bounding box center [106, 210] width 196 height 39
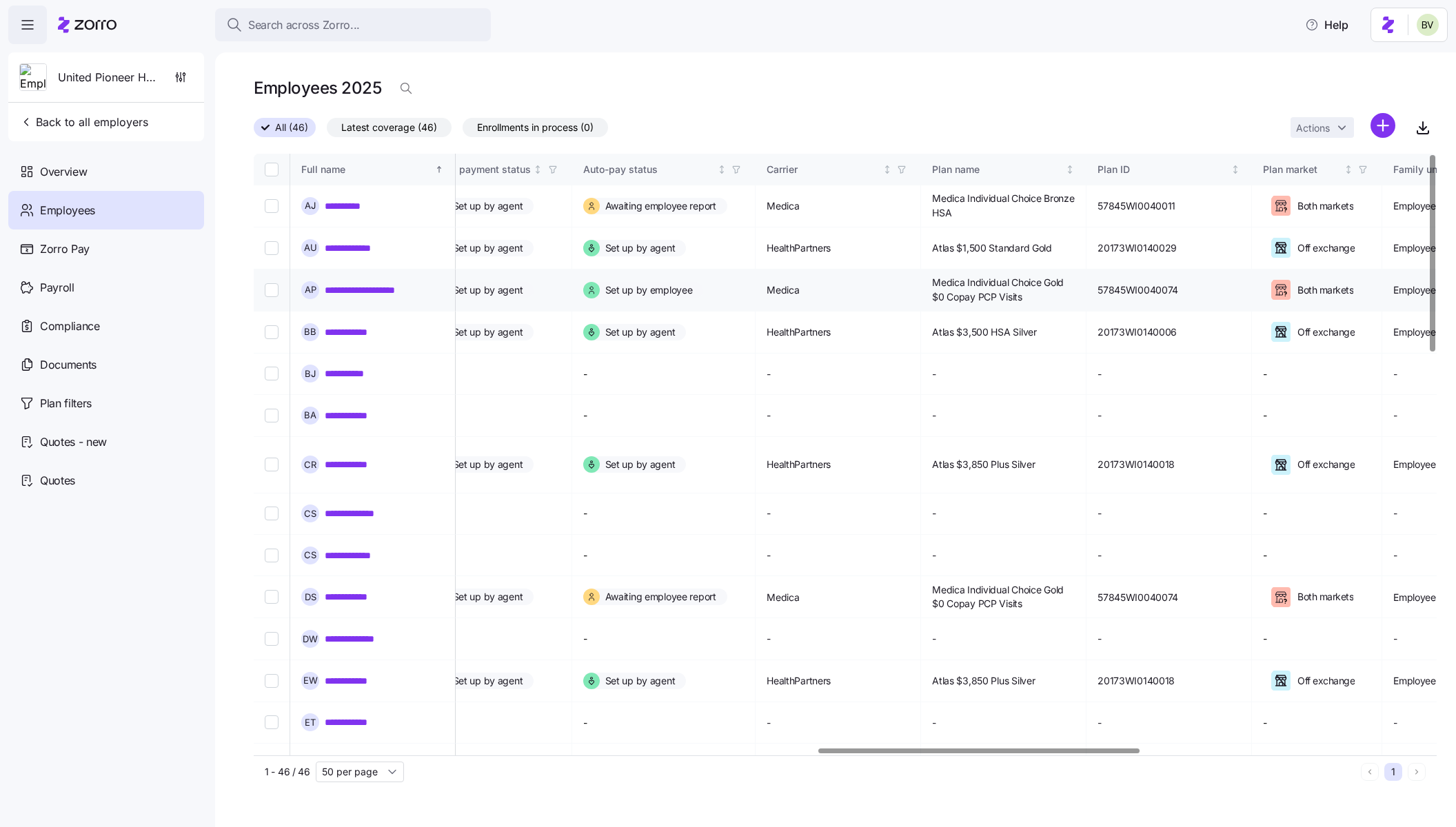
scroll to position [0, 2075]
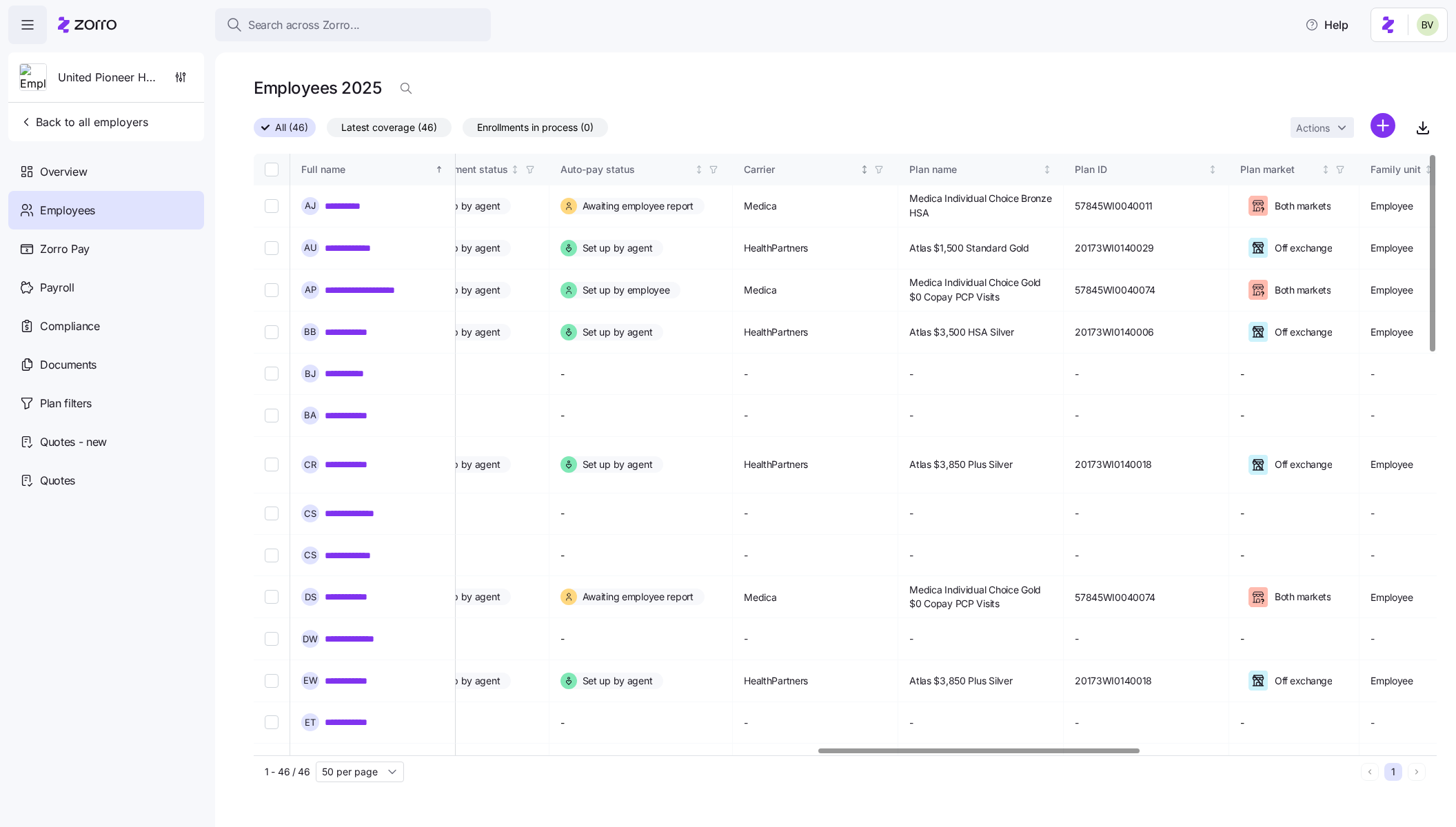
click at [884, 168] on icon "button" at bounding box center [879, 170] width 10 height 10
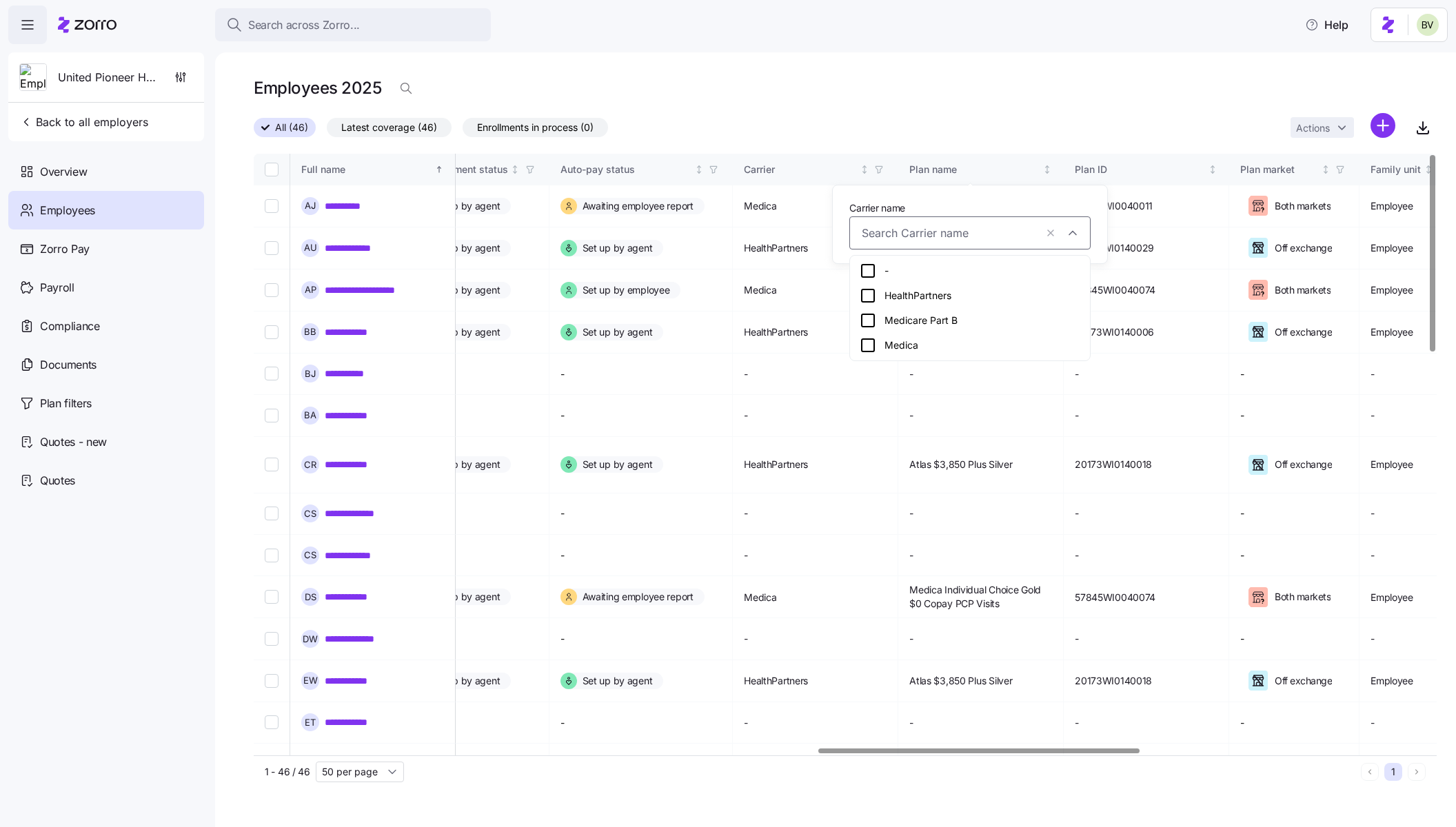
click at [871, 349] on icon at bounding box center [868, 345] width 16 height 16
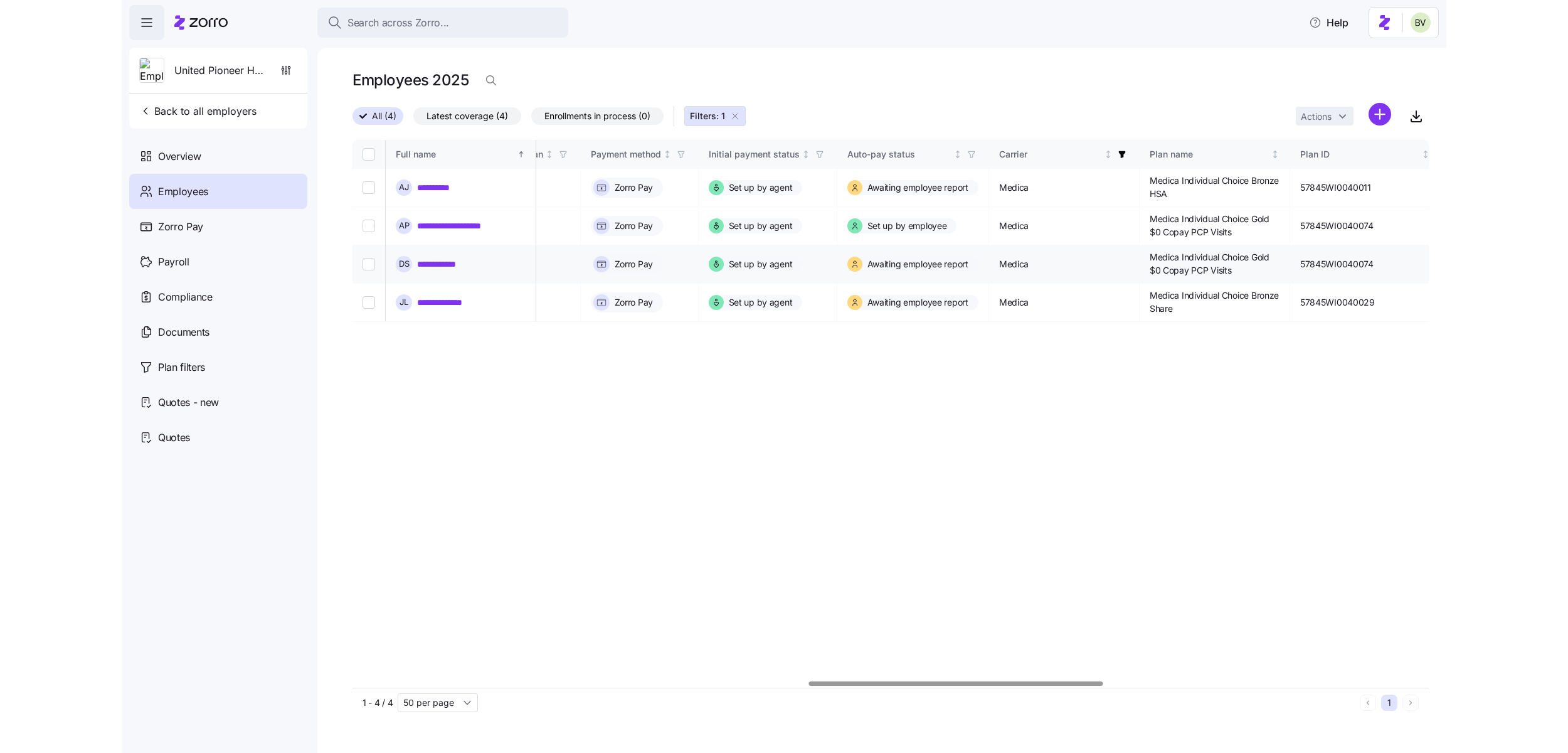
scroll to position [0, 1651]
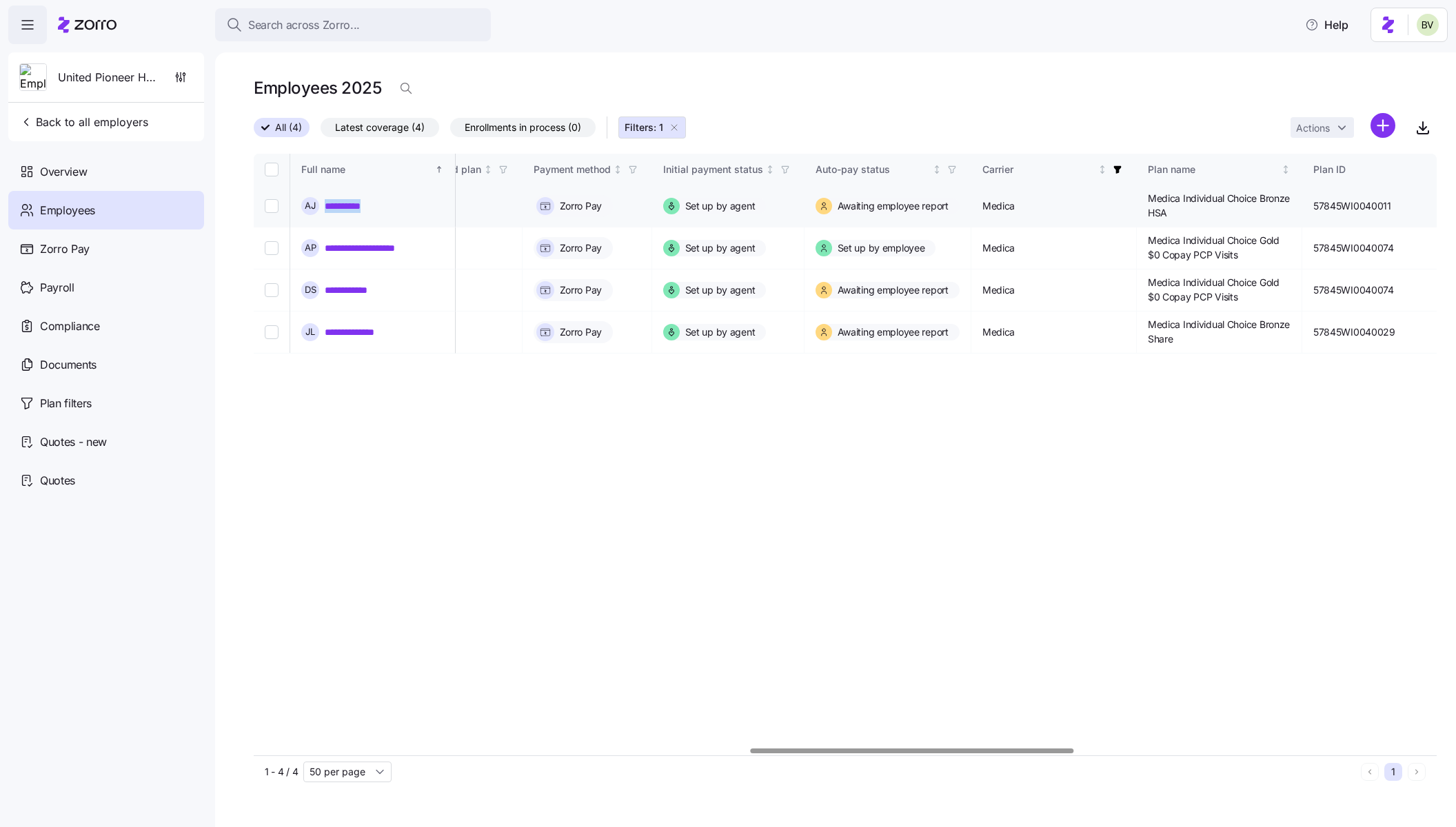
drag, startPoint x: 387, startPoint y: 206, endPoint x: 327, endPoint y: 204, distance: 60.0
click at [327, 204] on div "**********" at bounding box center [373, 206] width 143 height 18
copy link "**********"
drag, startPoint x: 420, startPoint y: 290, endPoint x: 325, endPoint y: 287, distance: 95.0
click at [325, 287] on div "**********" at bounding box center [373, 289] width 143 height 18
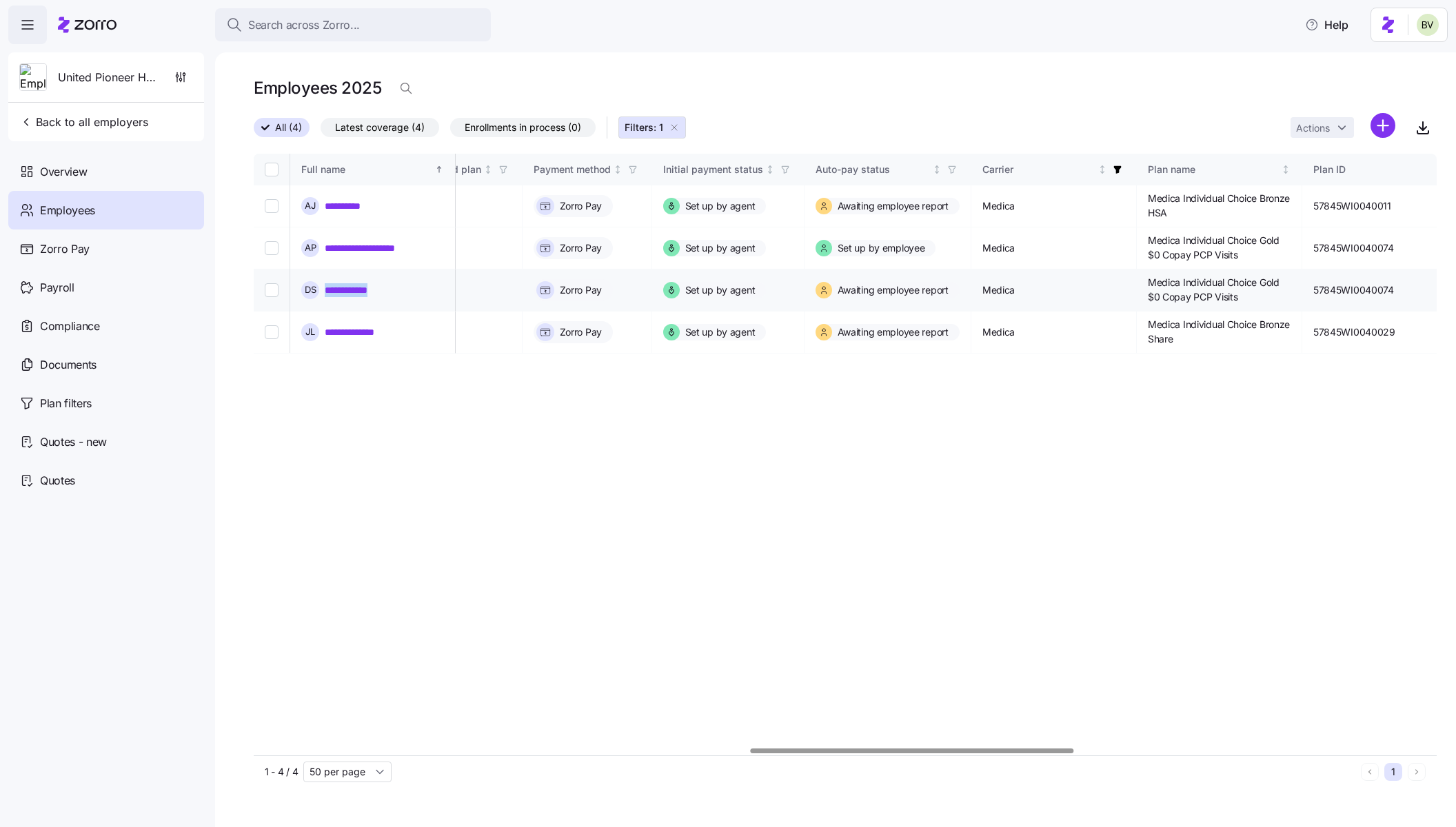
copy link "**********"
drag, startPoint x: 406, startPoint y: 212, endPoint x: 325, endPoint y: 208, distance: 81.1
click at [325, 208] on div "**********" at bounding box center [373, 206] width 143 height 18
copy link "**********"
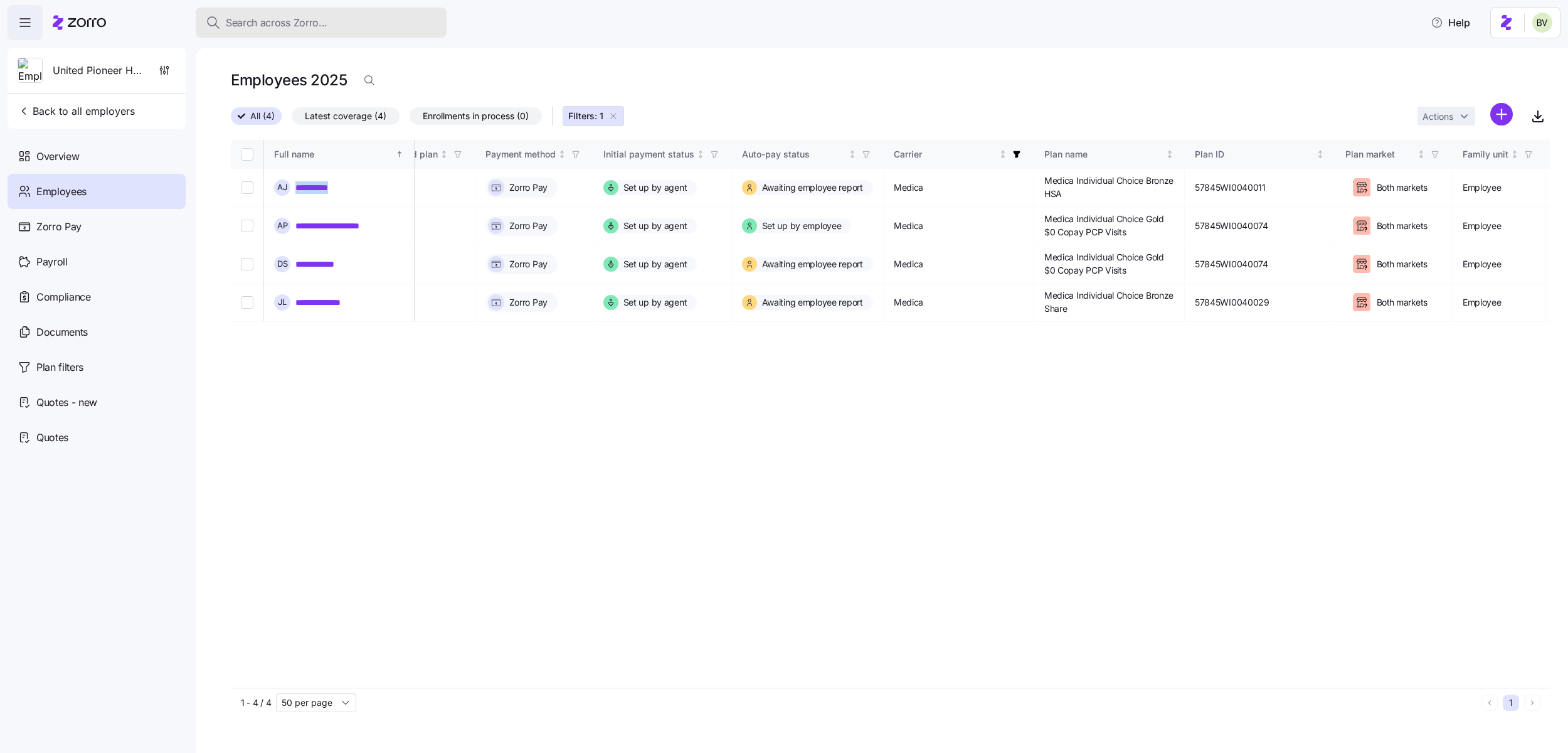
click at [389, 26] on div "Search across Zorro..." at bounding box center [321, 23] width 231 height 15
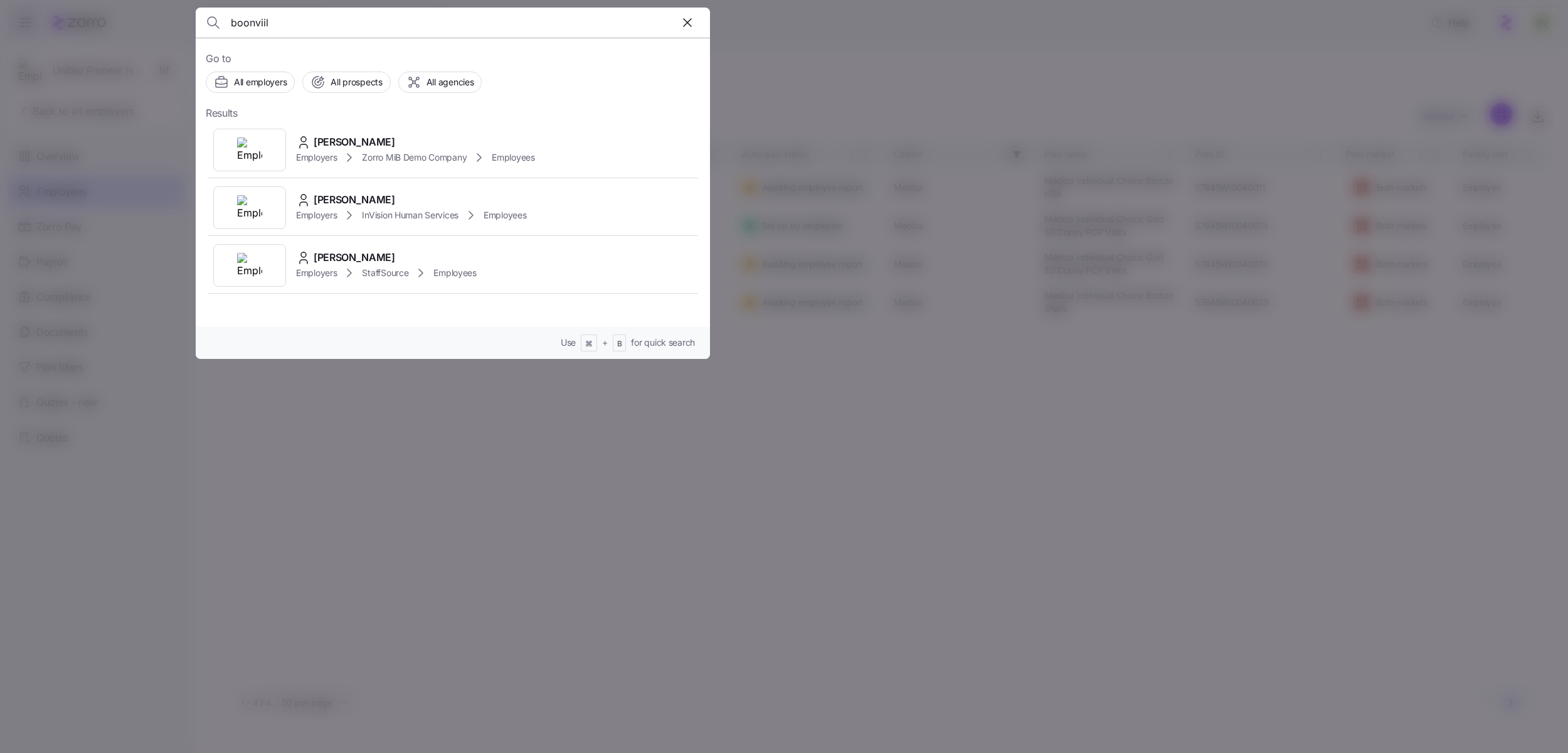
type input "boonviill"
click at [304, 26] on input "boonviill" at bounding box center [391, 23] width 321 height 30
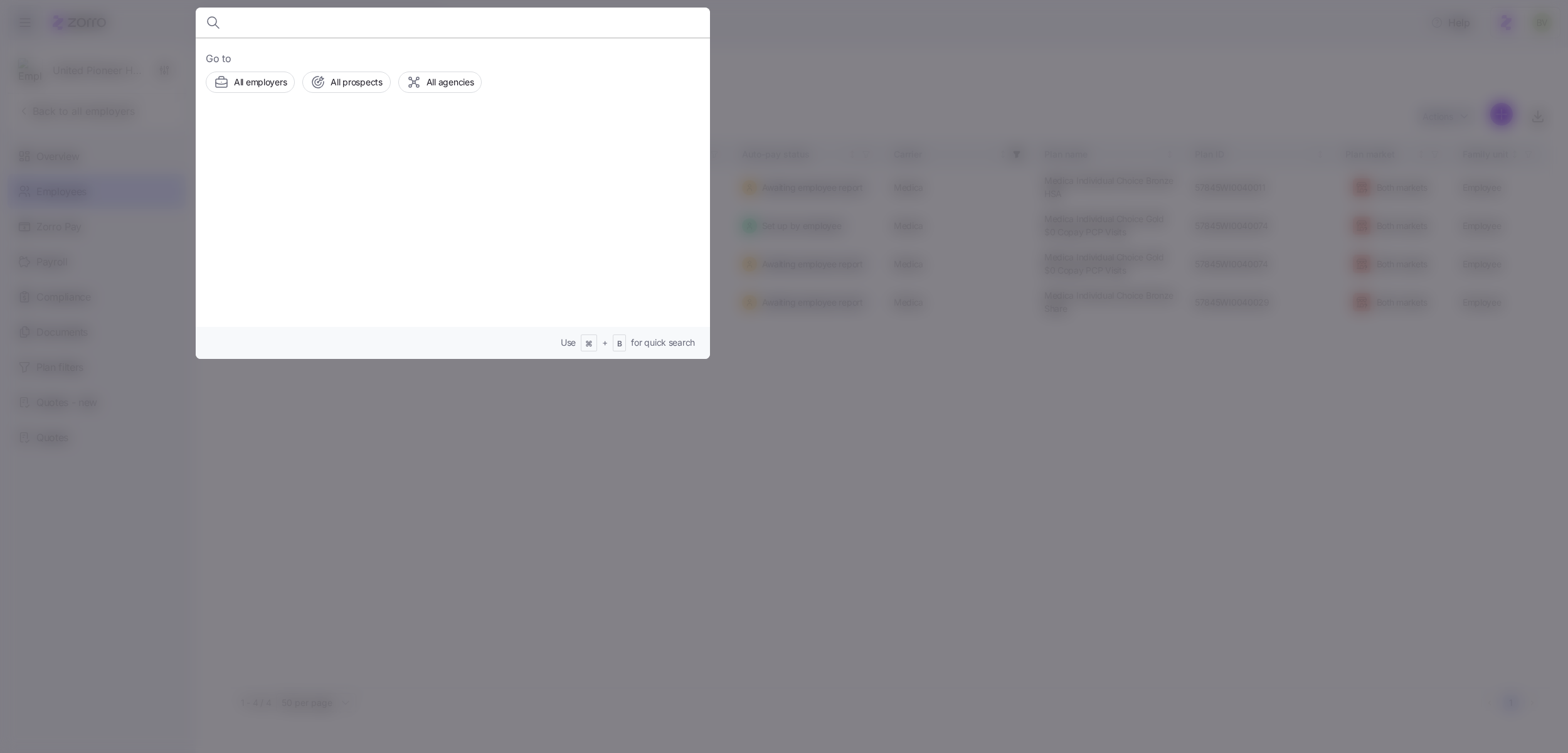
click at [764, 46] on div at bounding box center [784, 376] width 1568 height 753
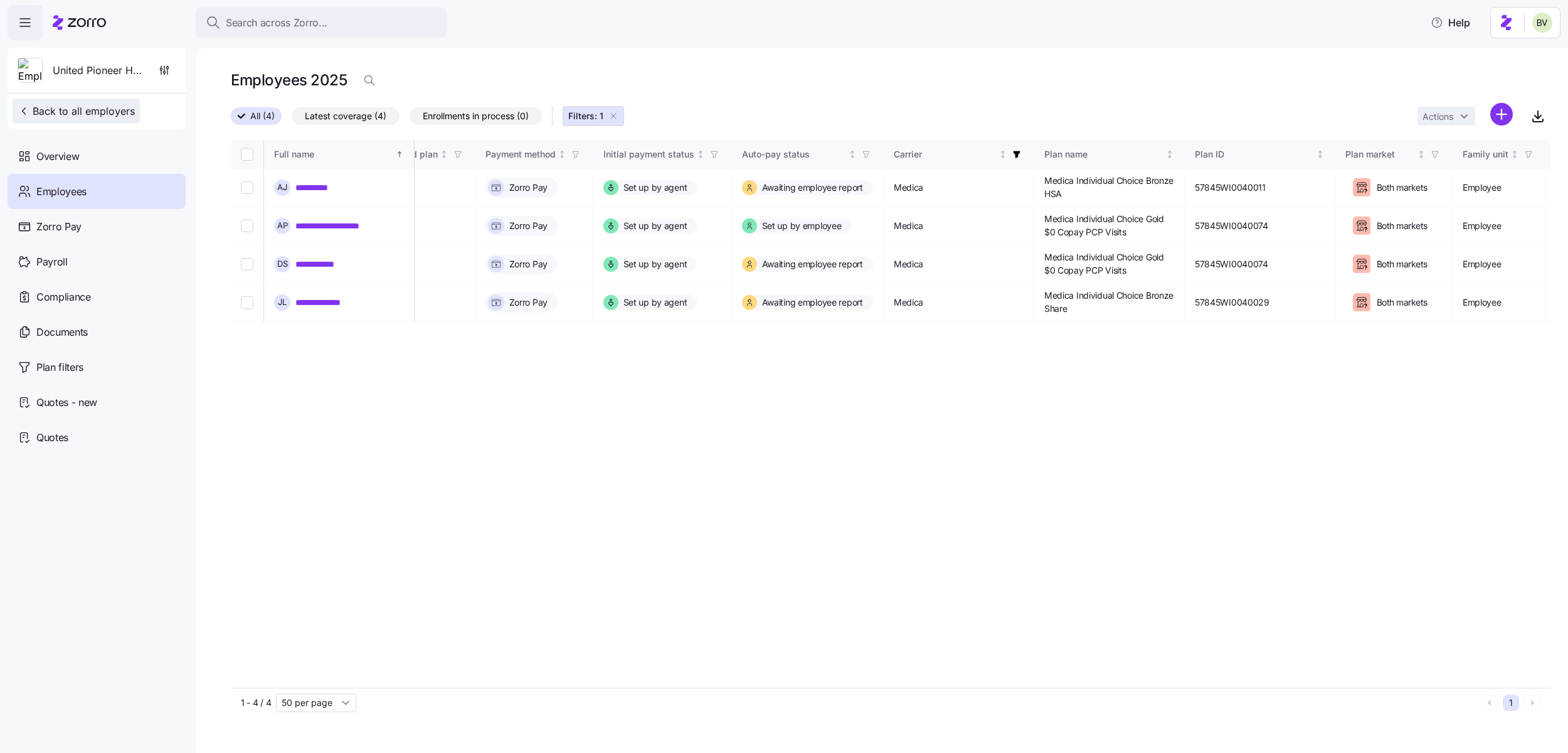
click at [109, 114] on span "Back to all employers" at bounding box center [76, 111] width 117 height 15
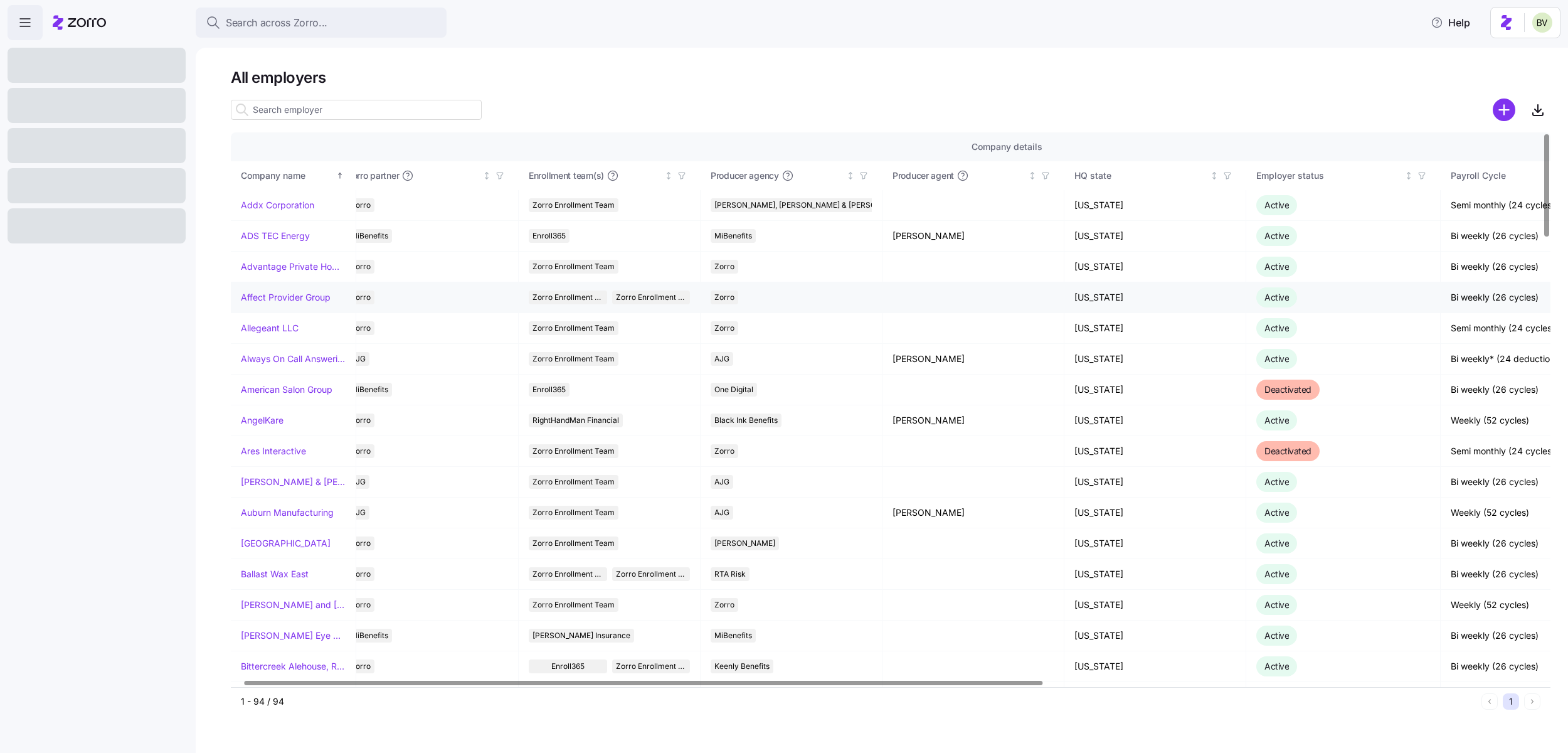
scroll to position [0, 25]
